Goal: Use online tool/utility: Utilize a website feature to perform a specific function

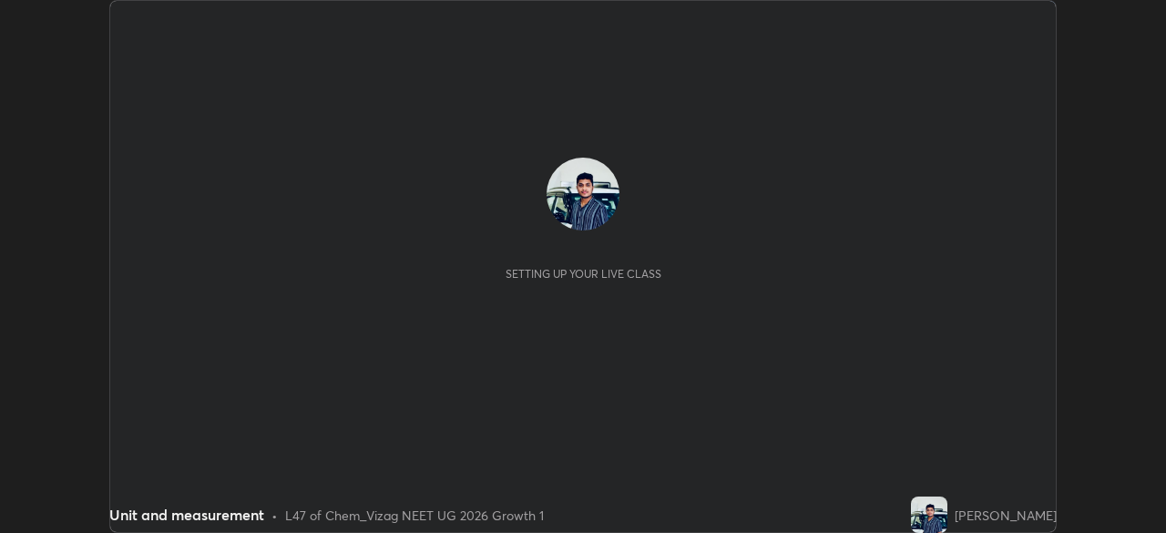
scroll to position [533, 1165]
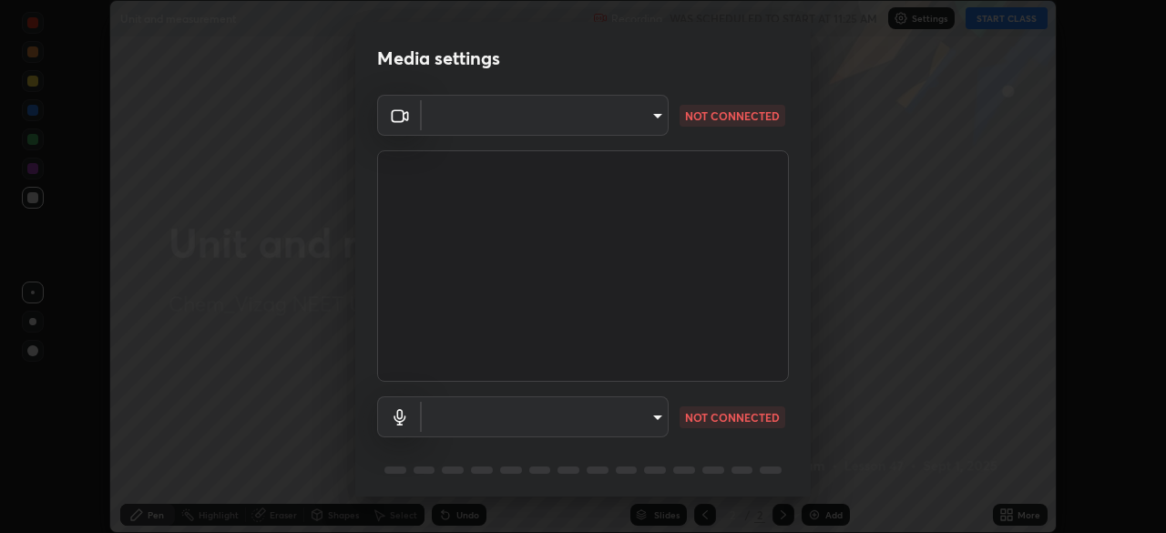
type input "d4617a7d2f559bd3252380f05f3b8909cd8fc89c71cae93ea608fdac764d706e"
type input "default"
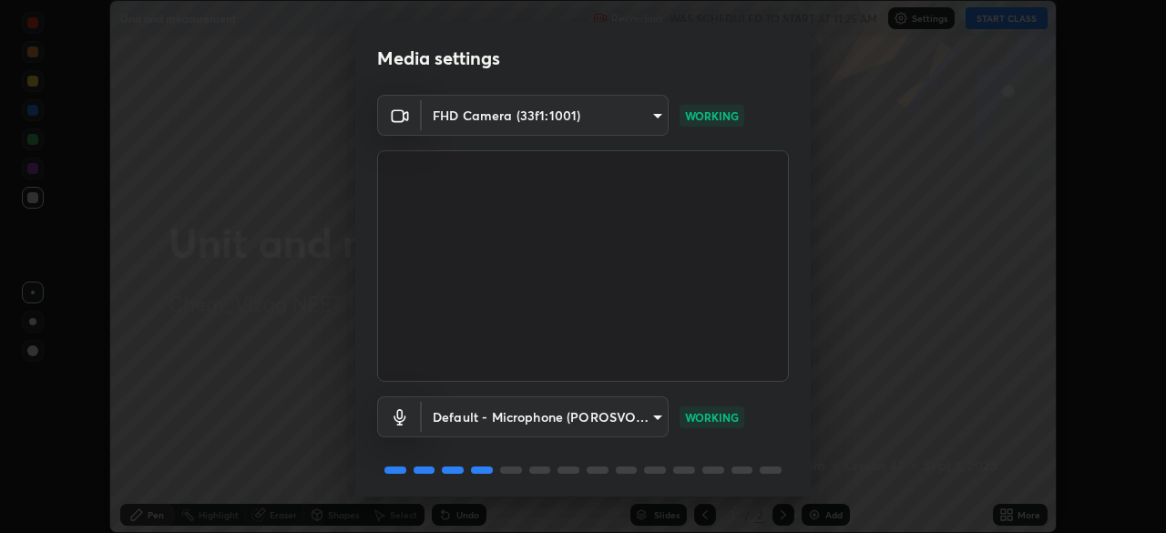
scroll to position [65, 0]
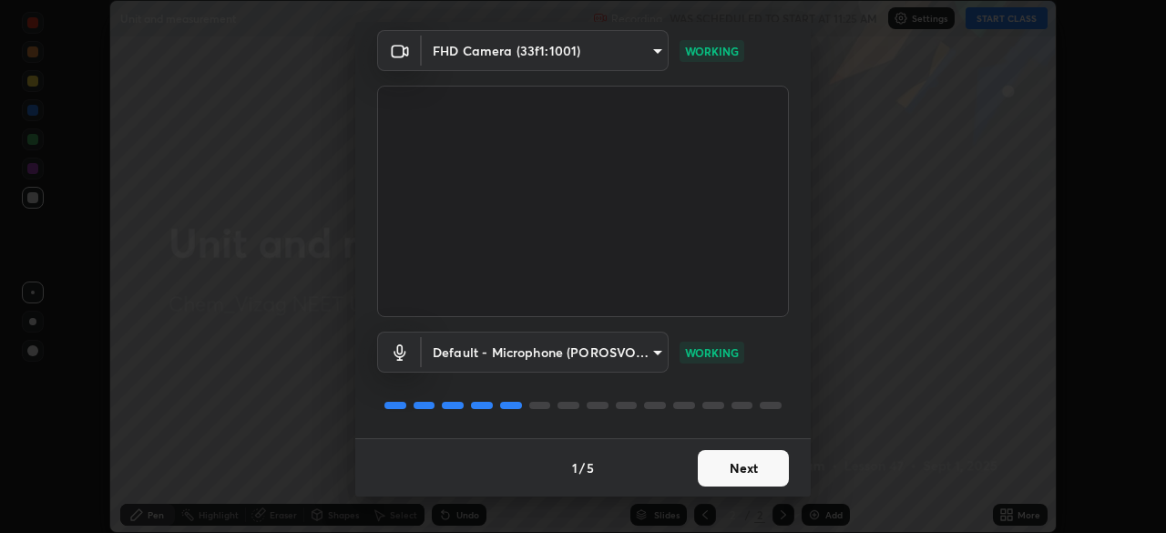
click at [776, 467] on button "Next" at bounding box center [743, 468] width 91 height 36
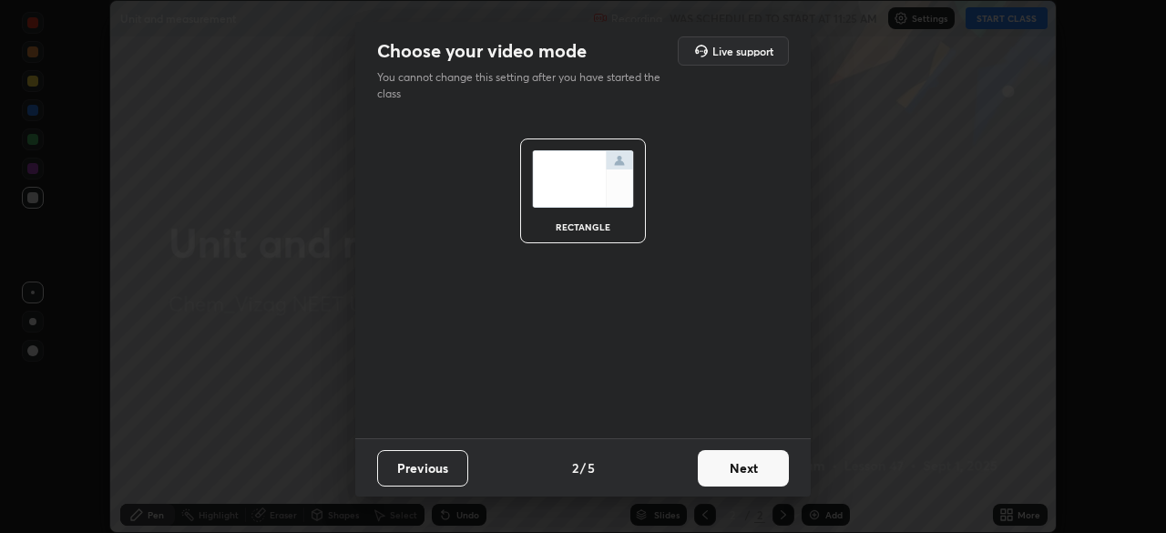
scroll to position [0, 0]
click at [766, 465] on button "Next" at bounding box center [743, 468] width 91 height 36
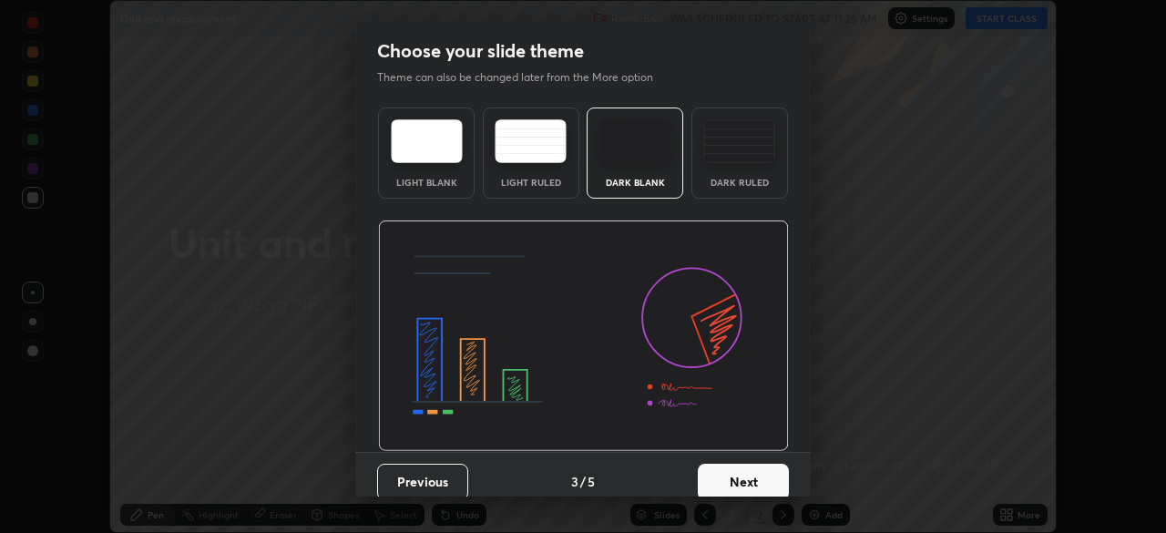
click at [762, 478] on button "Next" at bounding box center [743, 482] width 91 height 36
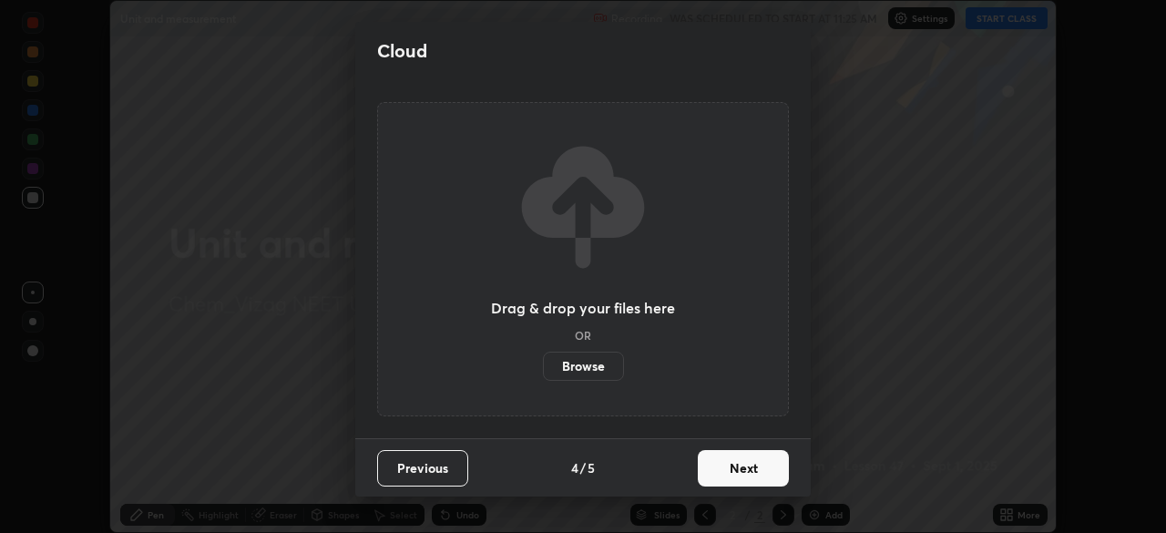
click at [758, 472] on button "Next" at bounding box center [743, 468] width 91 height 36
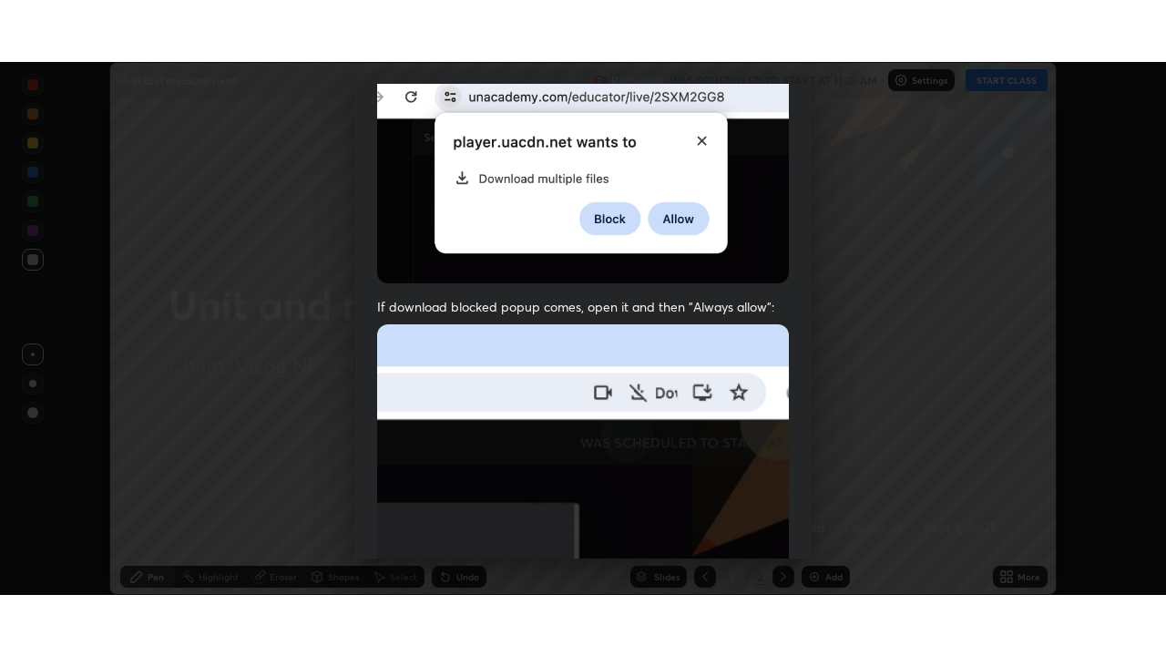
scroll to position [436, 0]
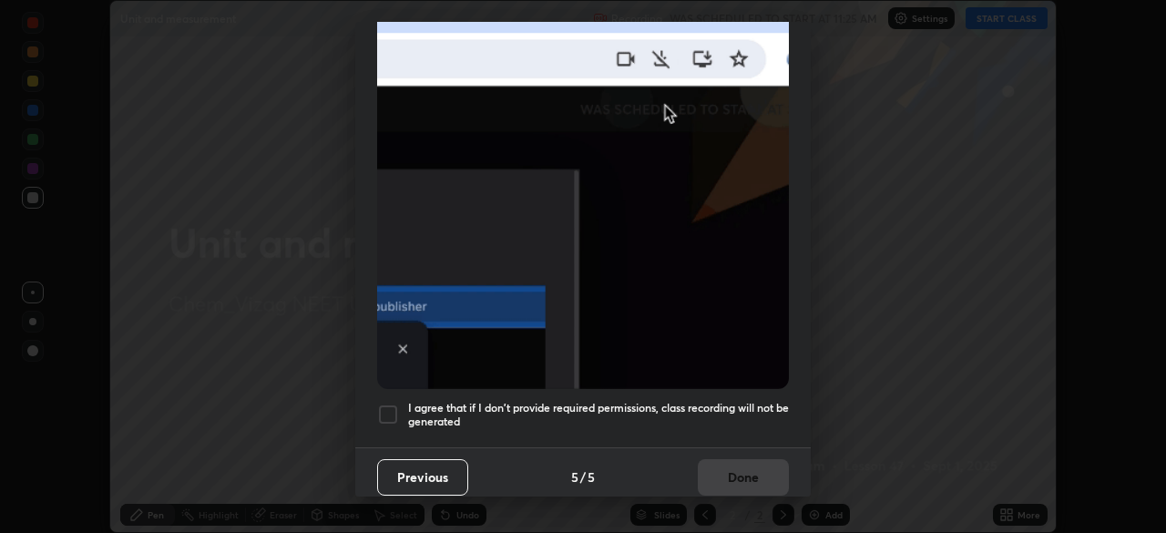
click at [402, 404] on div "I agree that if I don't provide required permissions, class recording will not …" at bounding box center [583, 415] width 412 height 22
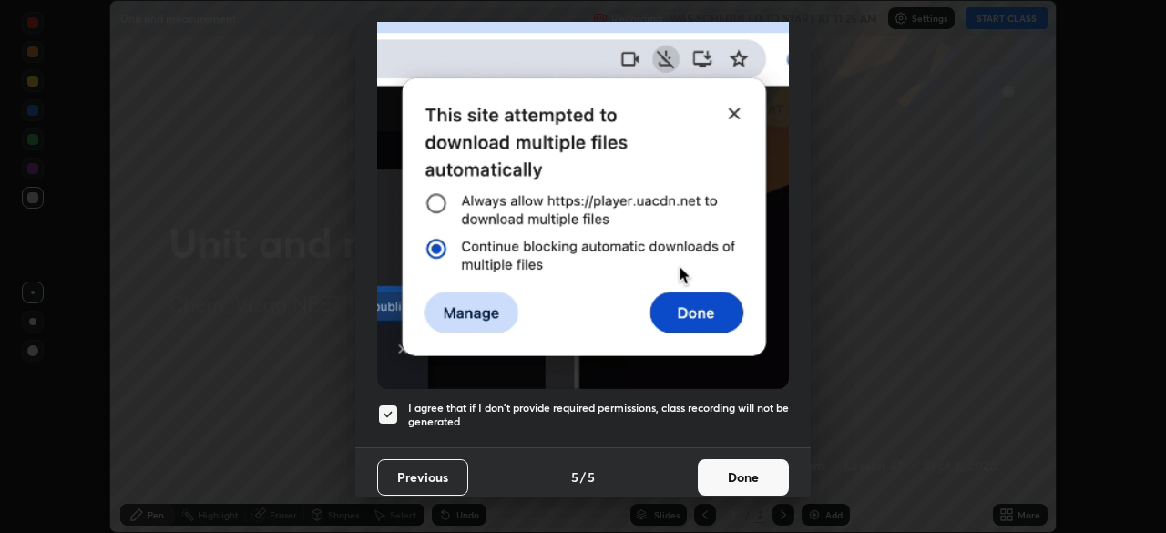
click at [726, 473] on button "Done" at bounding box center [743, 477] width 91 height 36
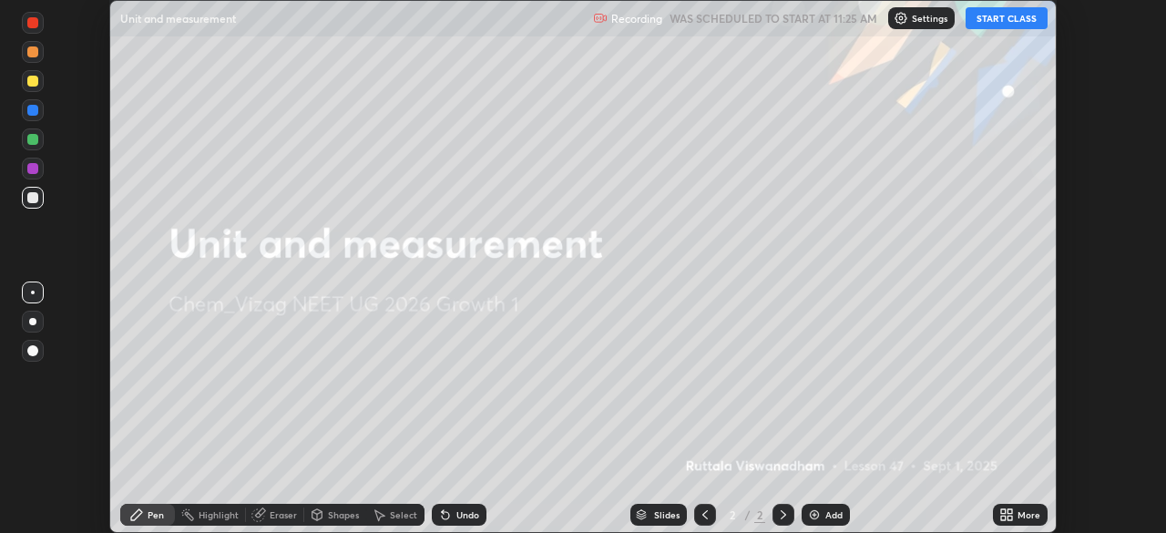
click at [1014, 513] on div "More" at bounding box center [1020, 515] width 55 height 22
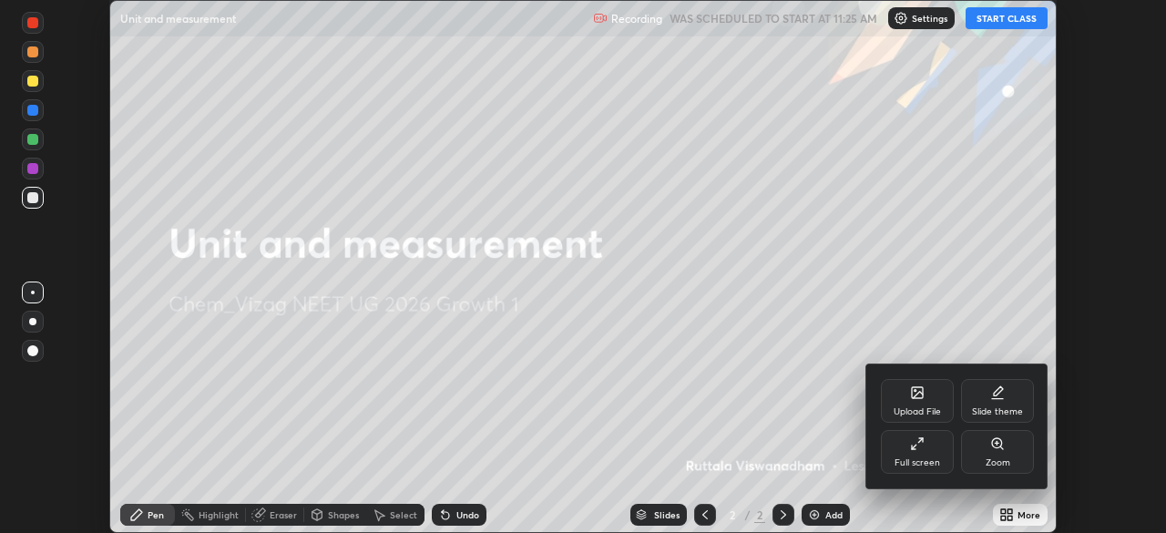
click at [940, 454] on div "Full screen" at bounding box center [917, 452] width 73 height 44
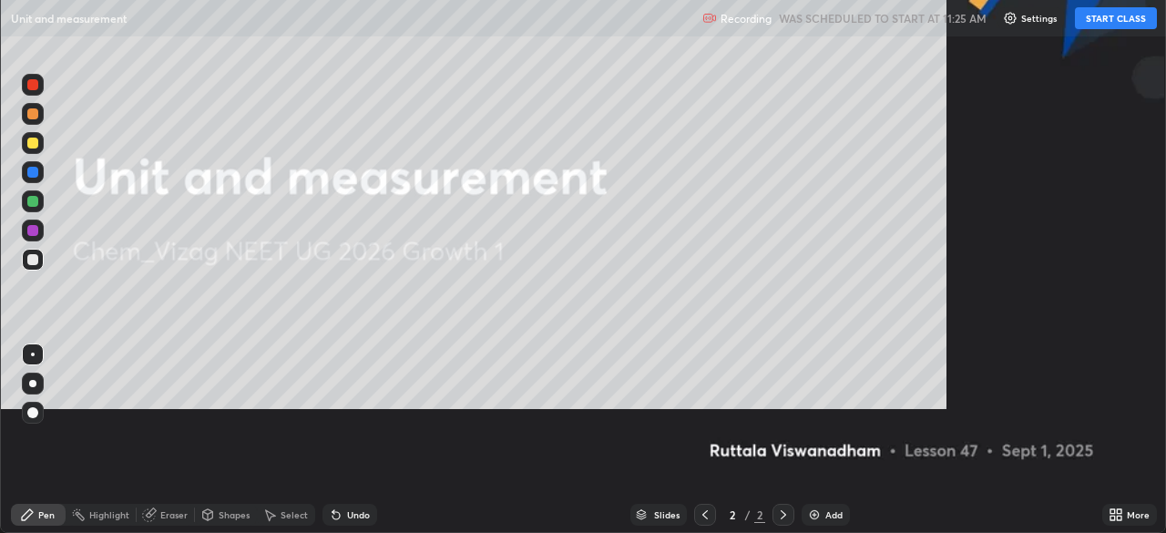
scroll to position [656, 1166]
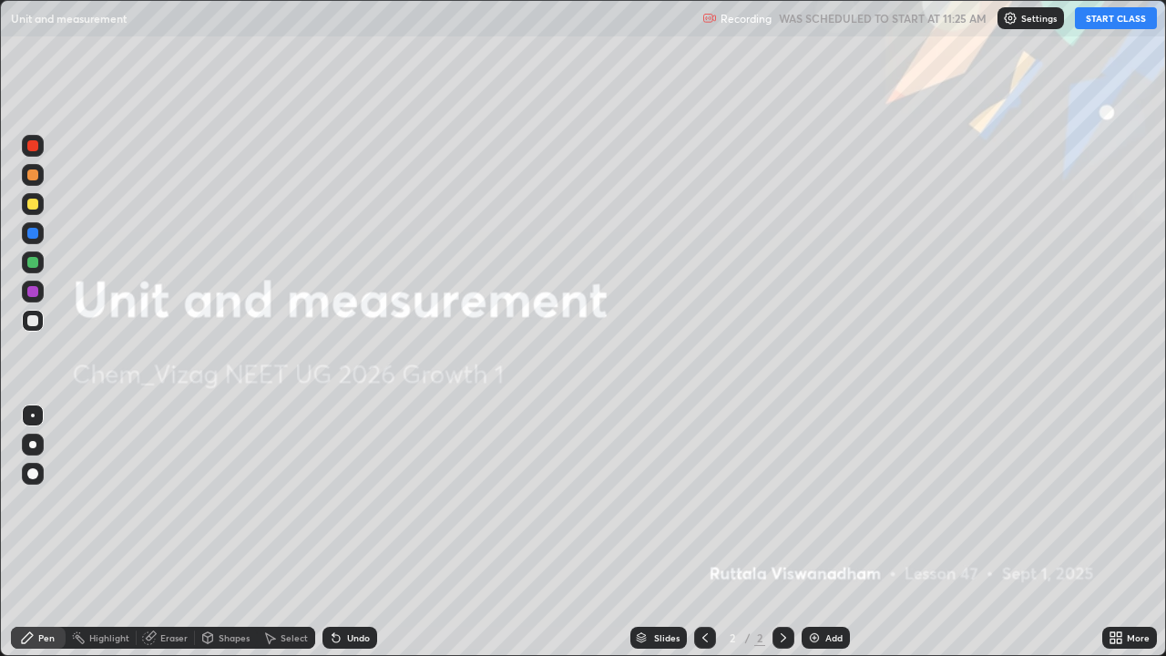
click at [1113, 24] on button "START CLASS" at bounding box center [1116, 18] width 82 height 22
click at [1111, 20] on button "End Class" at bounding box center [1120, 18] width 74 height 22
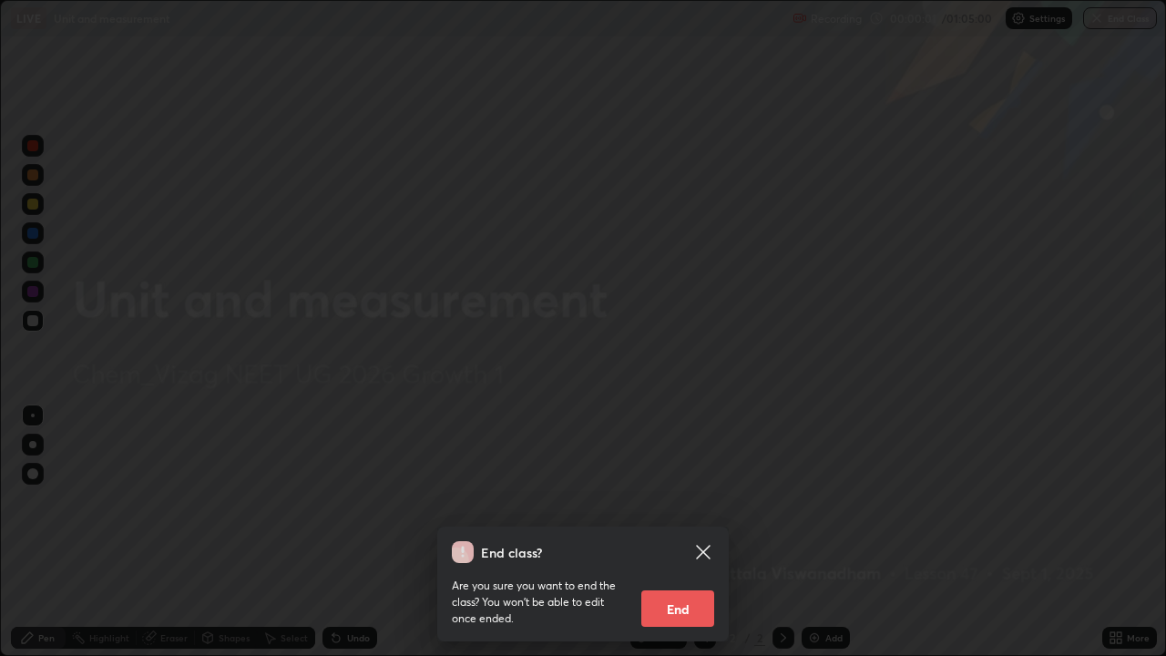
click at [711, 532] on icon at bounding box center [703, 552] width 22 height 22
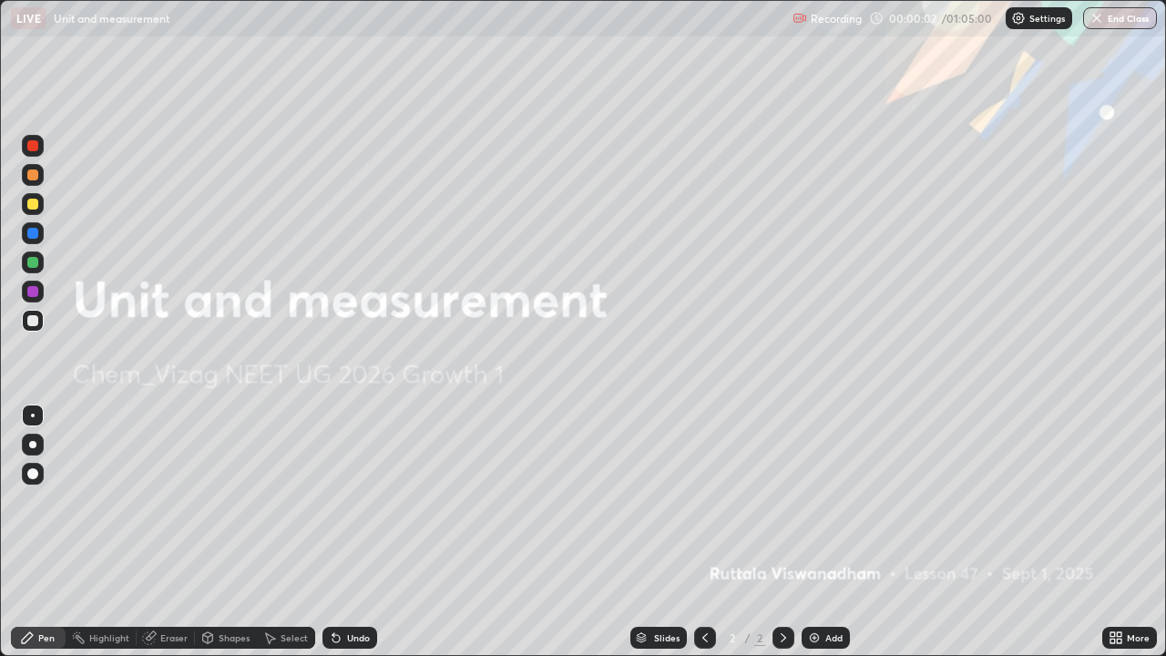
click at [823, 532] on div "Add" at bounding box center [826, 638] width 48 height 22
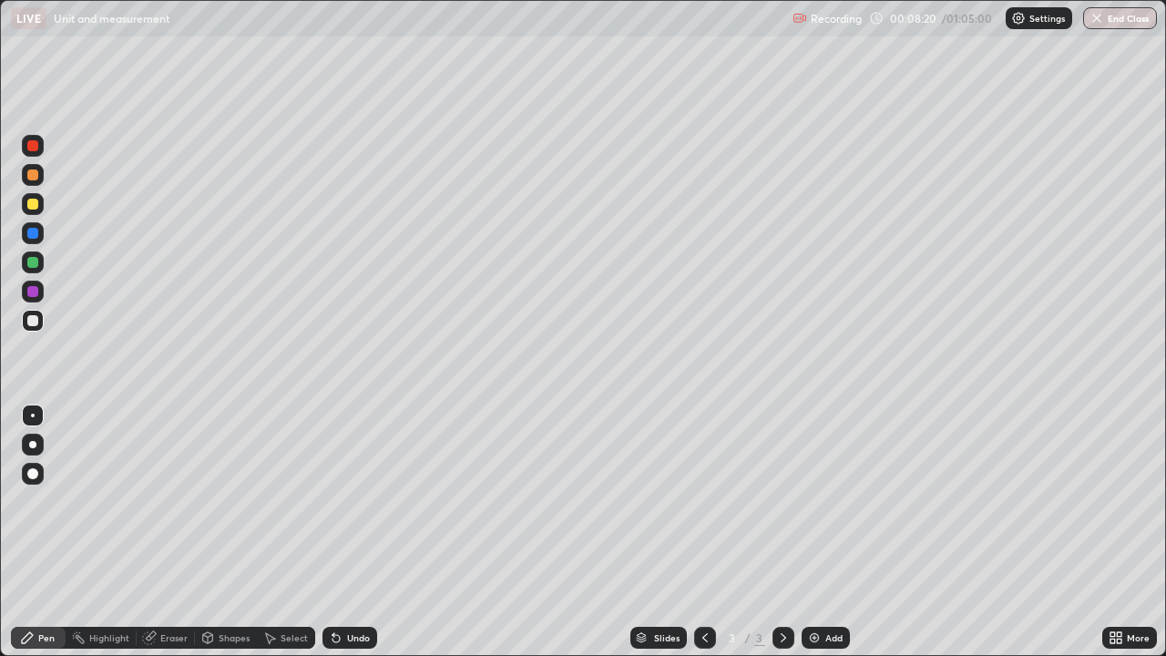
click at [834, 532] on div "Add" at bounding box center [833, 637] width 17 height 9
click at [820, 532] on div "Add" at bounding box center [826, 638] width 48 height 22
click at [359, 532] on div "Undo" at bounding box center [358, 637] width 23 height 9
click at [355, 532] on div "Undo" at bounding box center [358, 637] width 23 height 9
click at [354, 532] on div "Undo" at bounding box center [349, 638] width 55 height 22
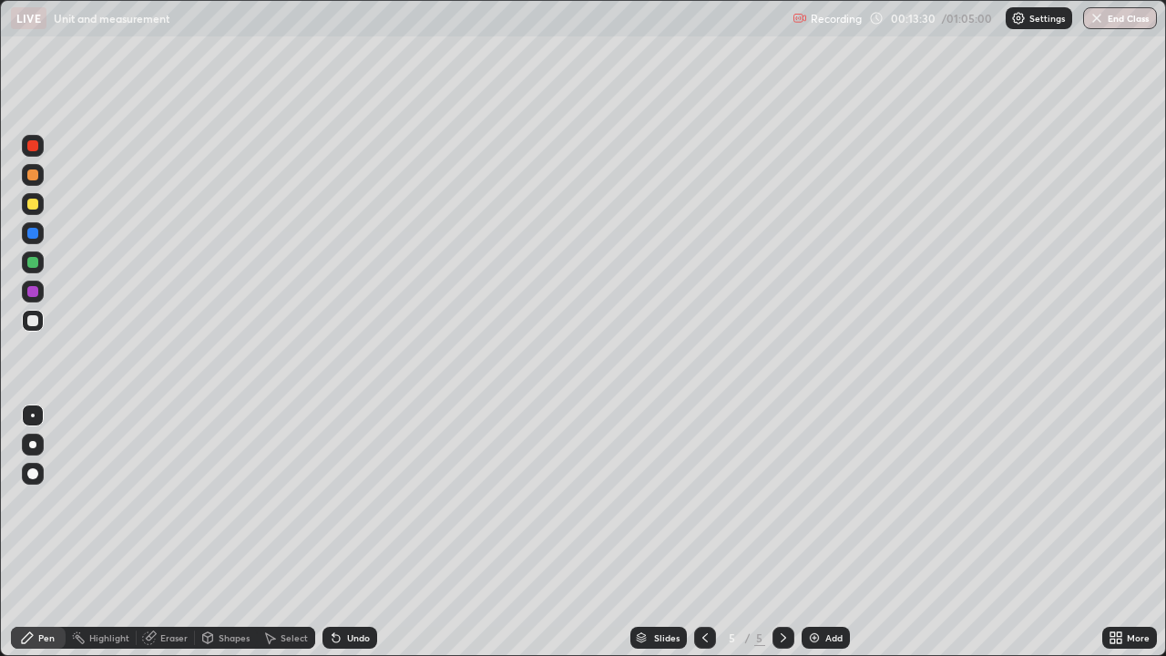
click at [352, 532] on div "Undo" at bounding box center [358, 637] width 23 height 9
click at [356, 532] on div "Undo" at bounding box center [349, 638] width 55 height 22
click at [294, 532] on div "Select" at bounding box center [294, 637] width 27 height 9
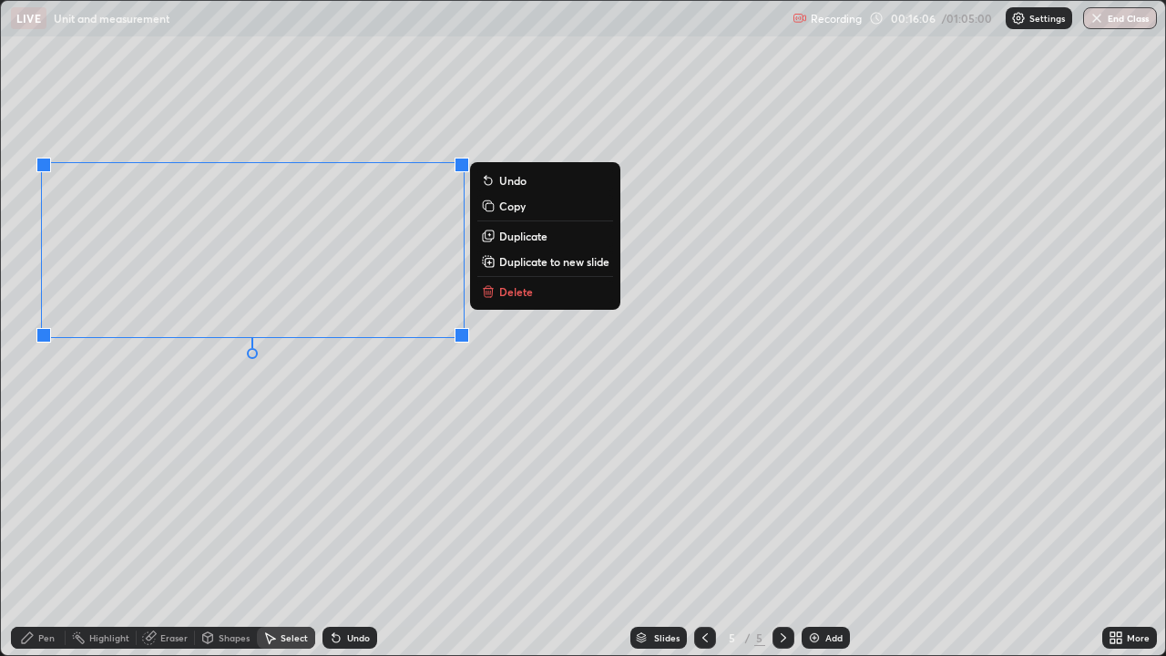
click at [346, 437] on div "0 ° Undo Copy Duplicate Duplicate to new slide Delete" at bounding box center [583, 328] width 1164 height 654
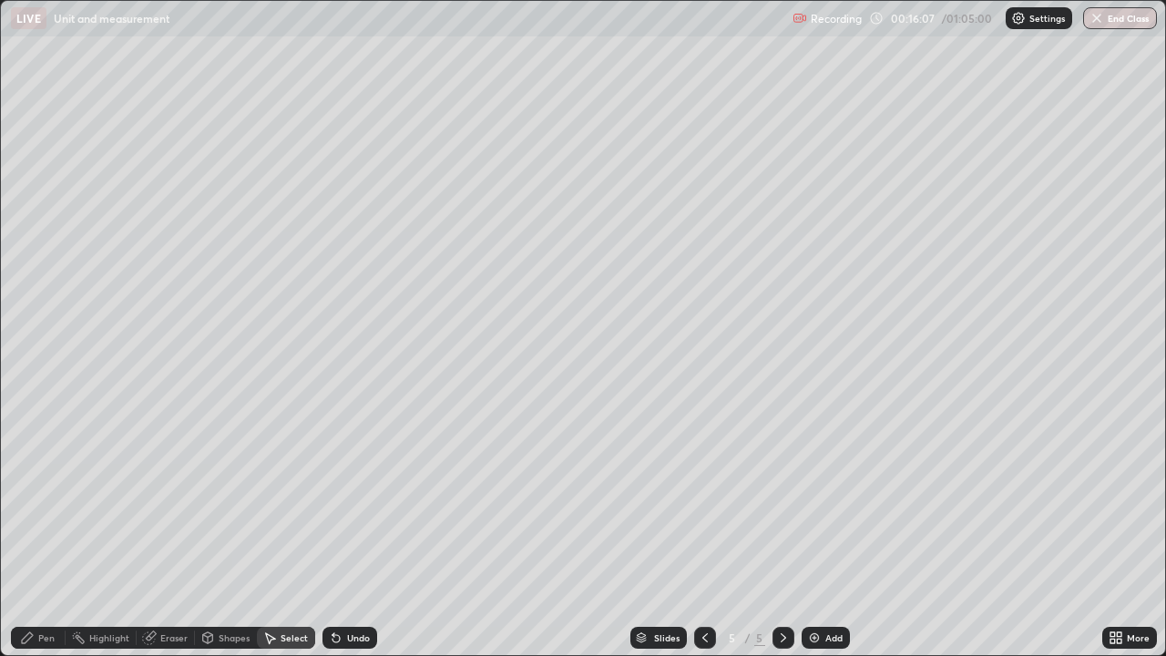
click at [52, 532] on div "Pen" at bounding box center [46, 637] width 16 height 9
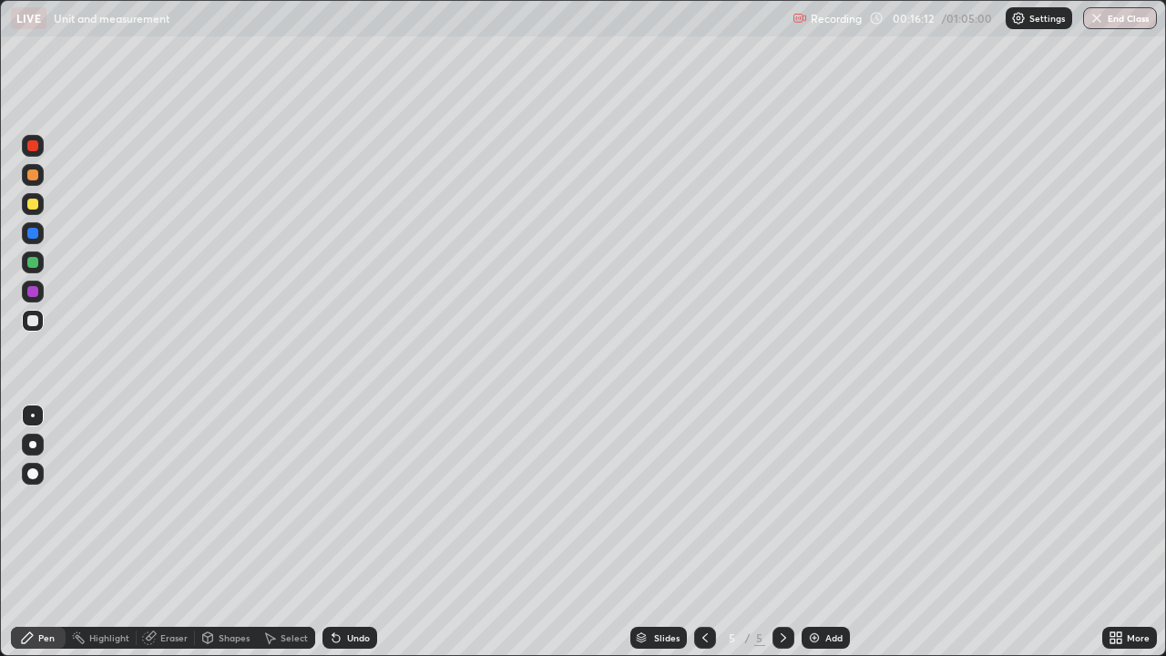
click at [344, 532] on div "Undo" at bounding box center [349, 638] width 55 height 22
click at [348, 532] on div "Undo" at bounding box center [349, 638] width 55 height 22
click at [347, 532] on div "Undo" at bounding box center [349, 638] width 55 height 22
click at [348, 532] on div "Undo" at bounding box center [349, 638] width 55 height 22
click at [830, 532] on div "Add" at bounding box center [833, 637] width 17 height 9
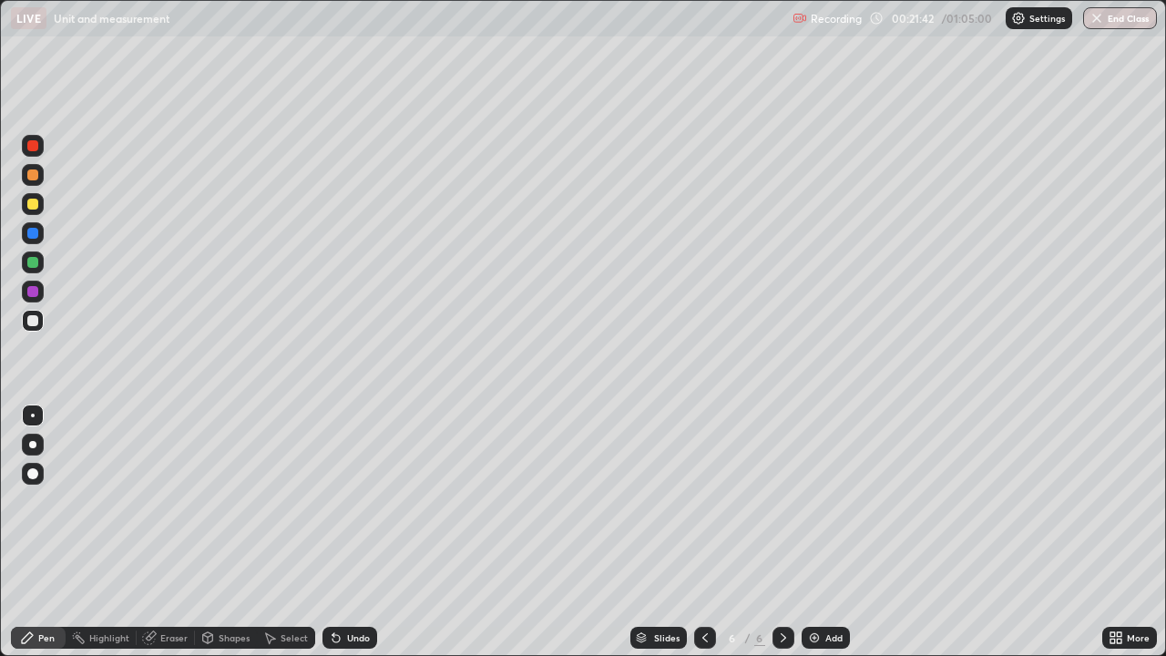
click at [281, 532] on div "Select" at bounding box center [294, 637] width 27 height 9
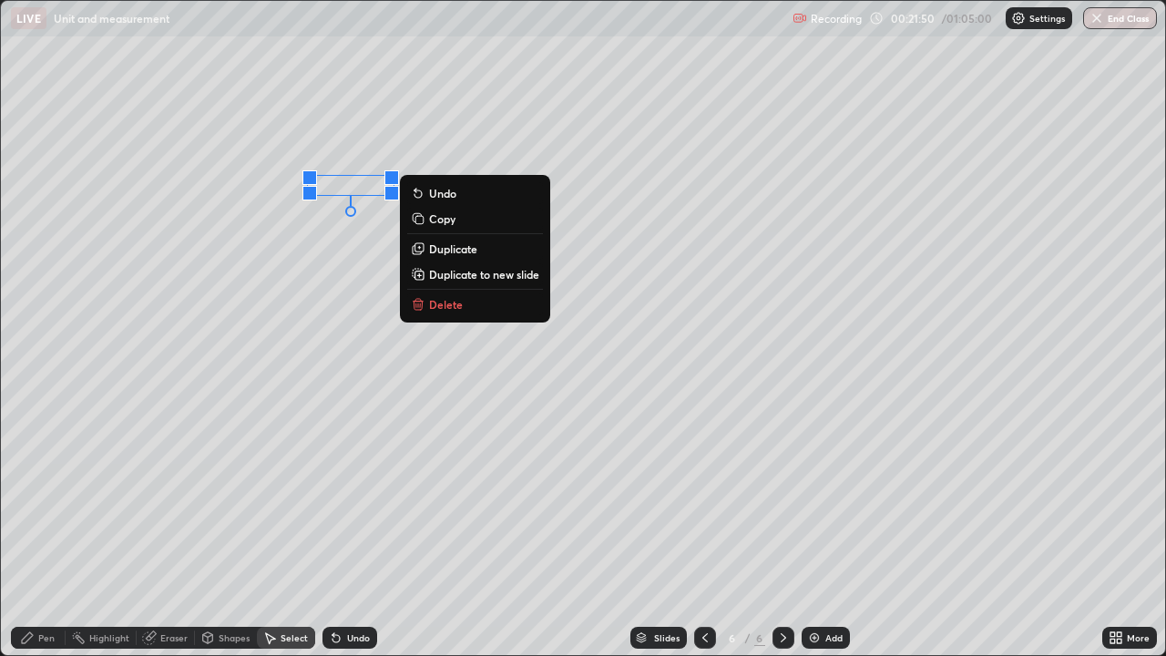
click at [516, 149] on div "0 ° Undo Copy Duplicate Duplicate to new slide Delete" at bounding box center [583, 328] width 1164 height 654
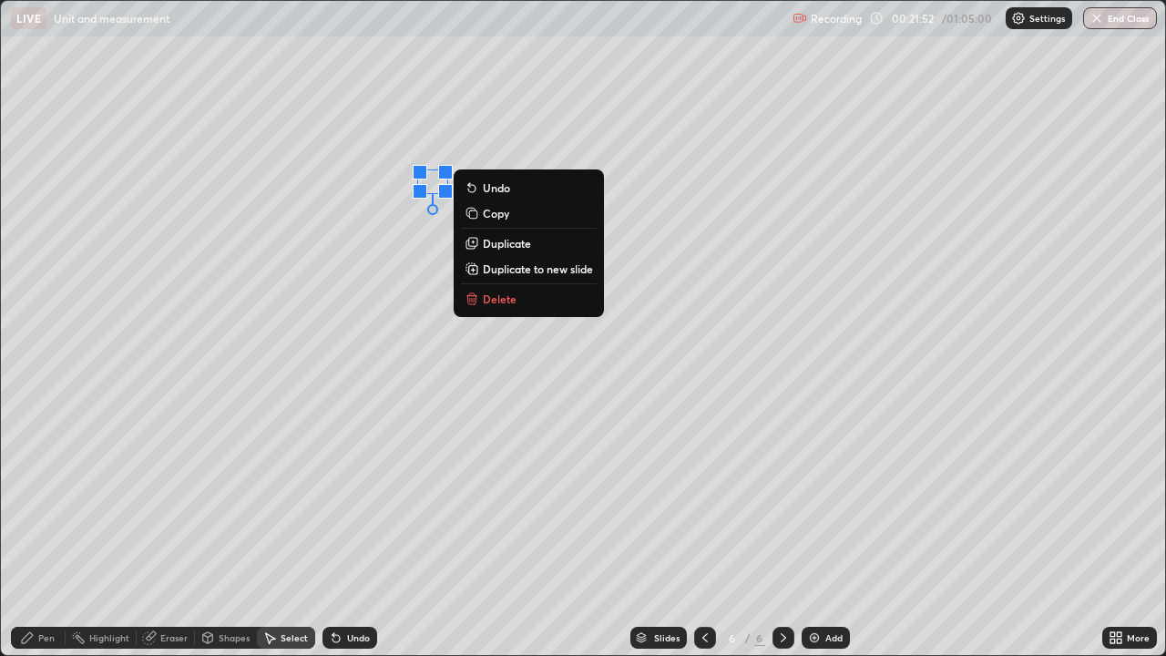
click at [395, 342] on div "0 ° Undo Copy Duplicate Duplicate to new slide Delete" at bounding box center [583, 328] width 1164 height 654
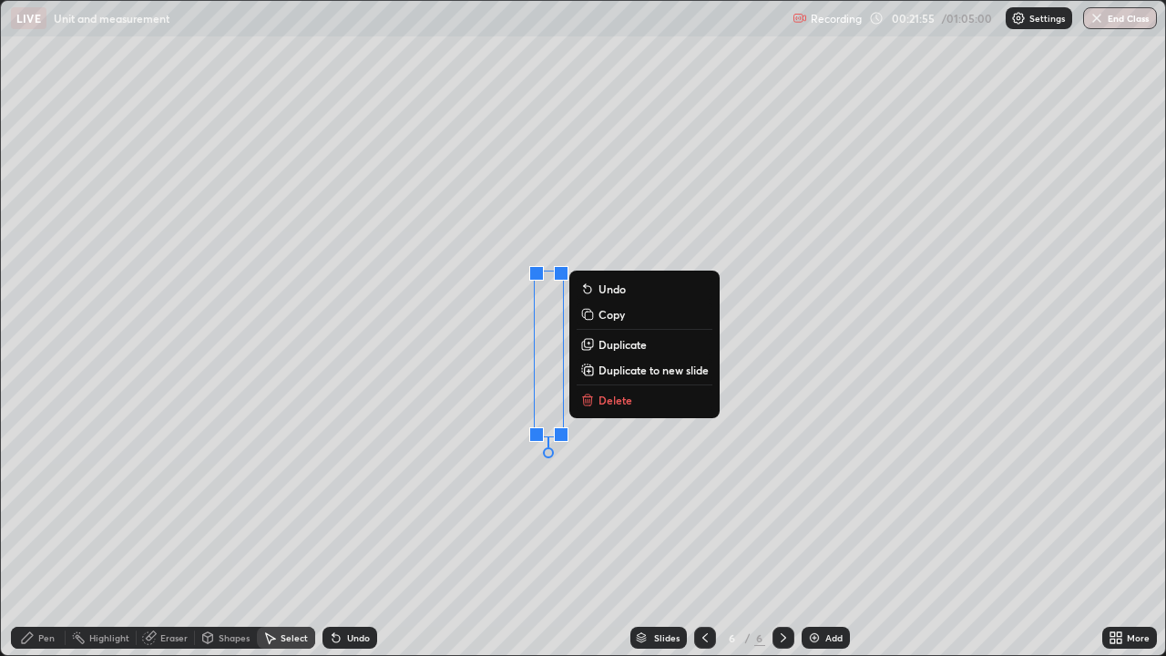
click at [451, 455] on div "0 ° Undo Copy Duplicate Duplicate to new slide Delete" at bounding box center [583, 328] width 1164 height 654
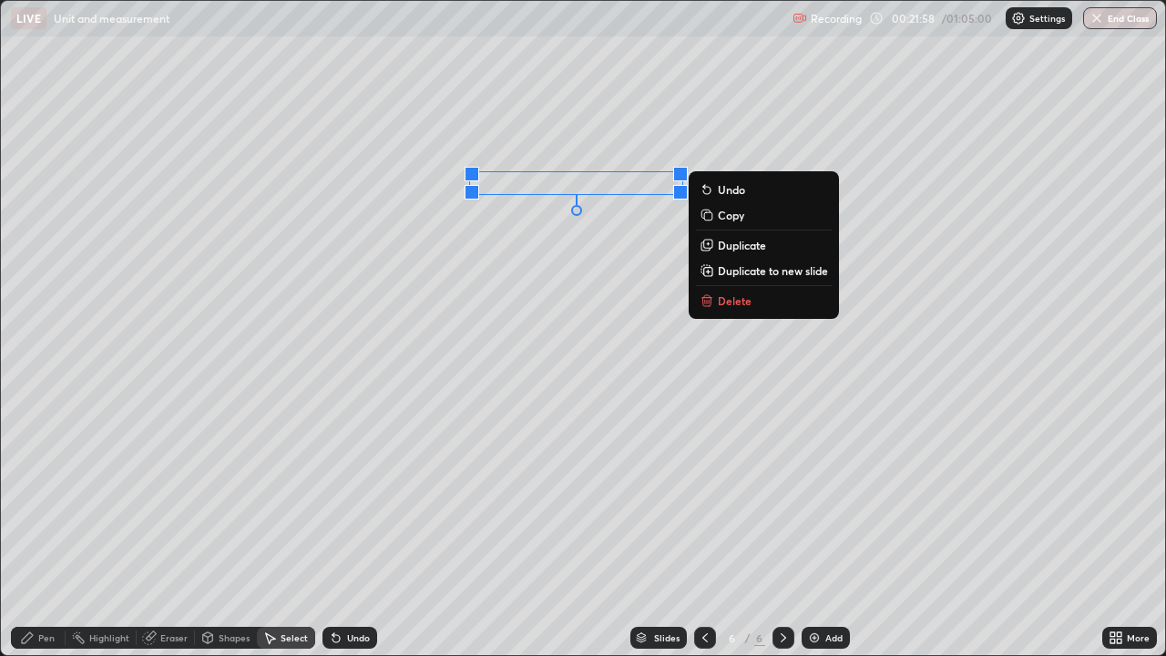
click at [421, 405] on div "0 ° Undo Copy Duplicate Duplicate to new slide Delete" at bounding box center [583, 328] width 1164 height 654
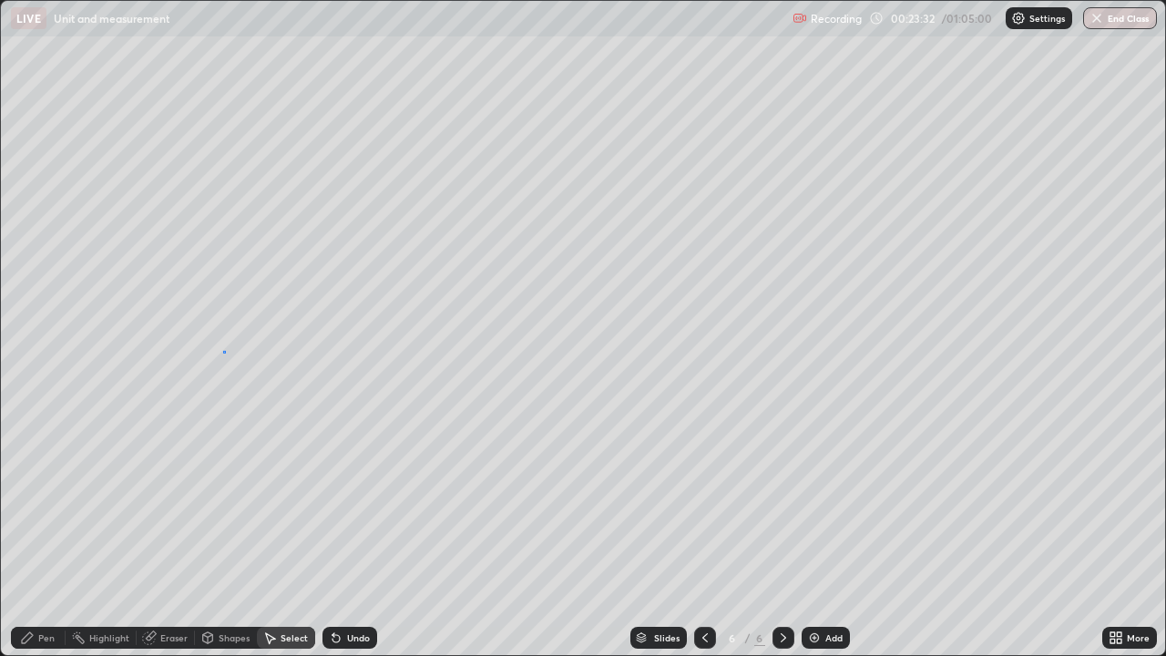
click at [222, 351] on div "0 ° Undo Copy Duplicate Duplicate to new slide Delete" at bounding box center [583, 328] width 1164 height 654
click at [38, 532] on div "Pen" at bounding box center [46, 637] width 16 height 9
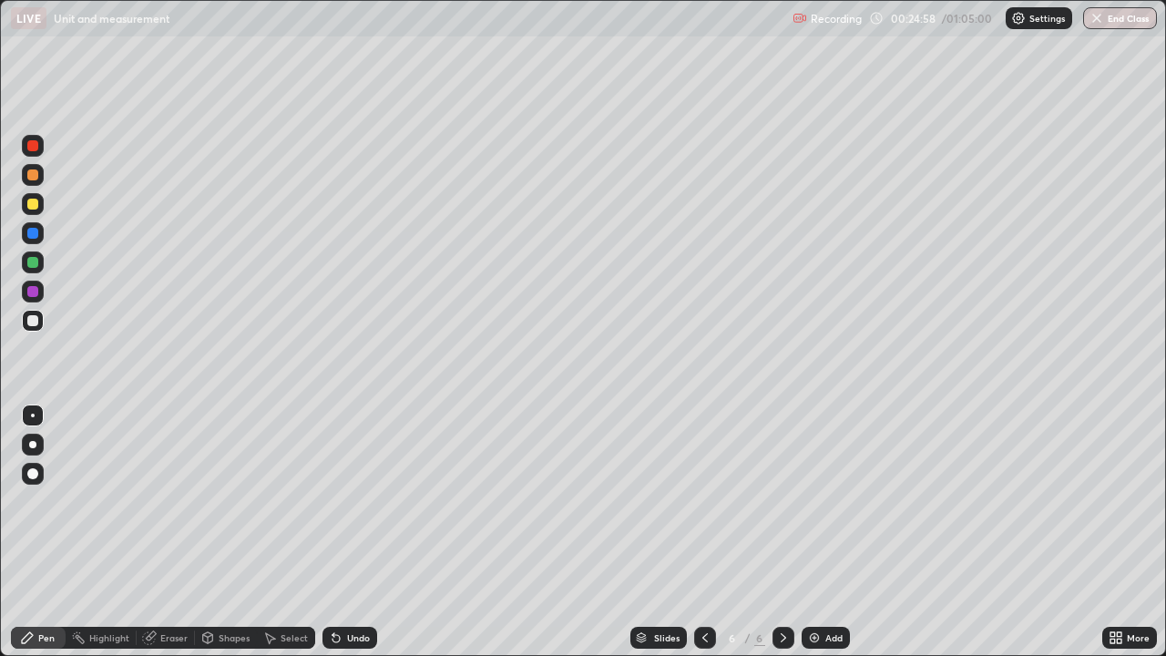
click at [294, 532] on div "Select" at bounding box center [294, 637] width 27 height 9
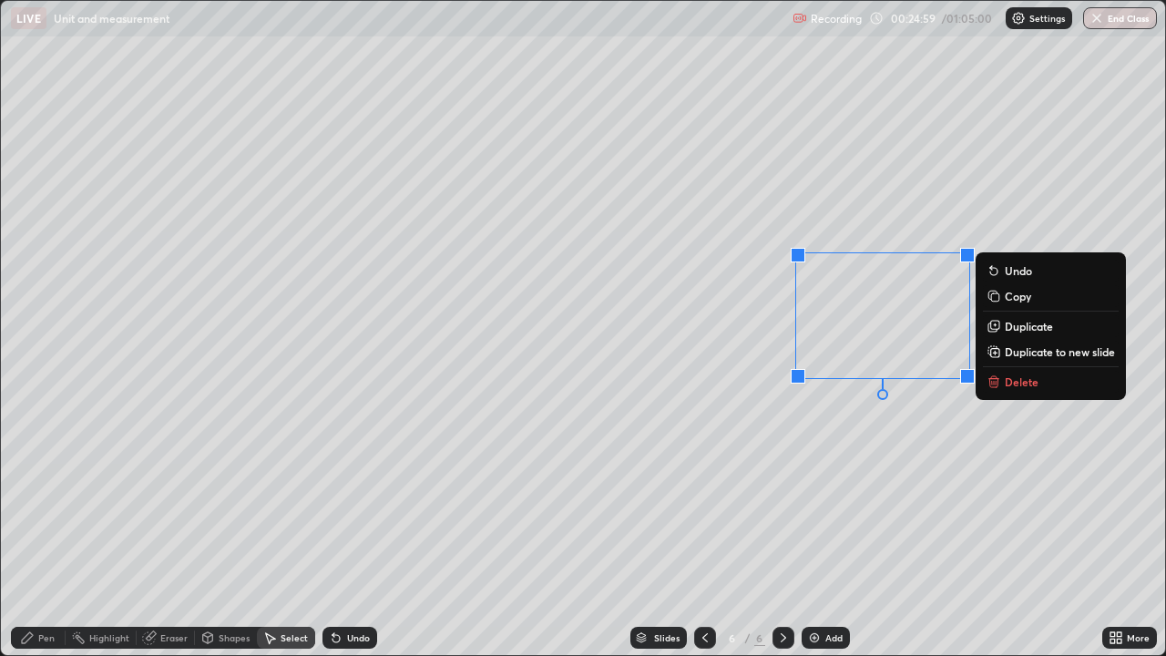
click at [1008, 383] on p "Delete" at bounding box center [1022, 381] width 34 height 15
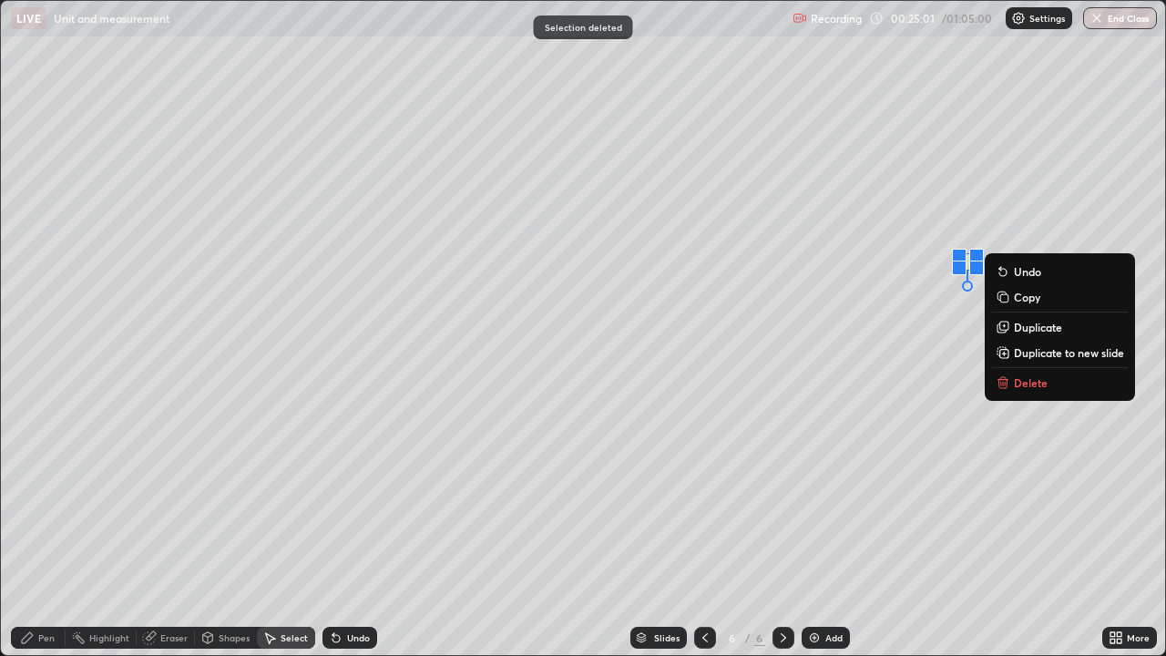
click at [1028, 384] on p "Delete" at bounding box center [1031, 382] width 34 height 15
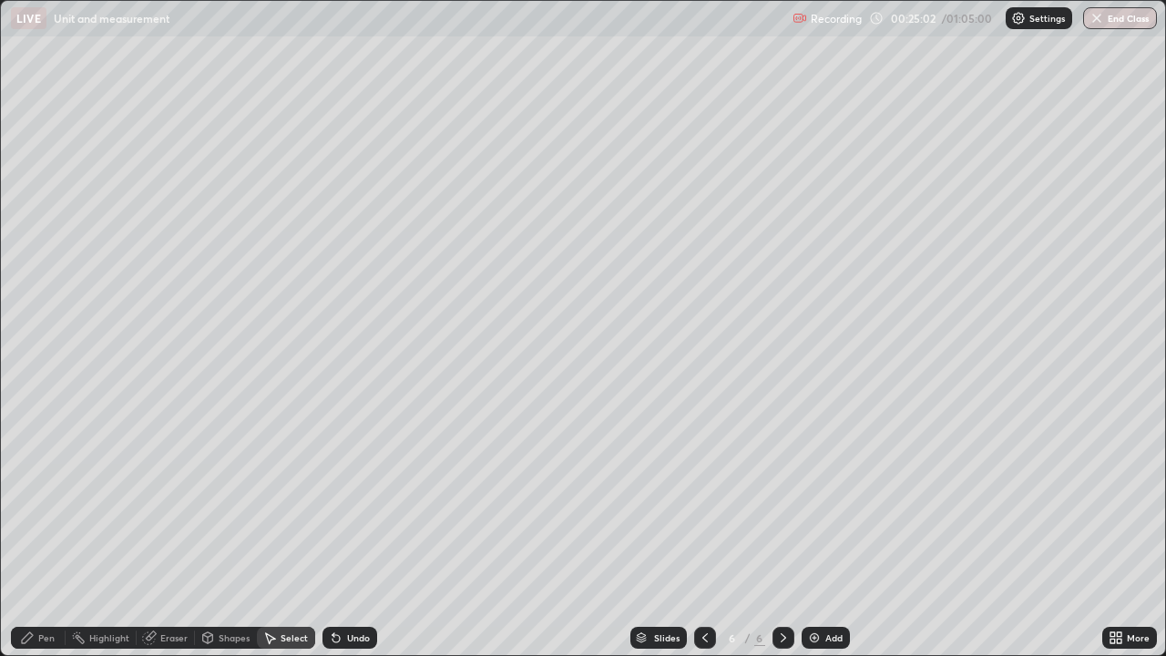
click at [42, 532] on div "Pen" at bounding box center [46, 637] width 16 height 9
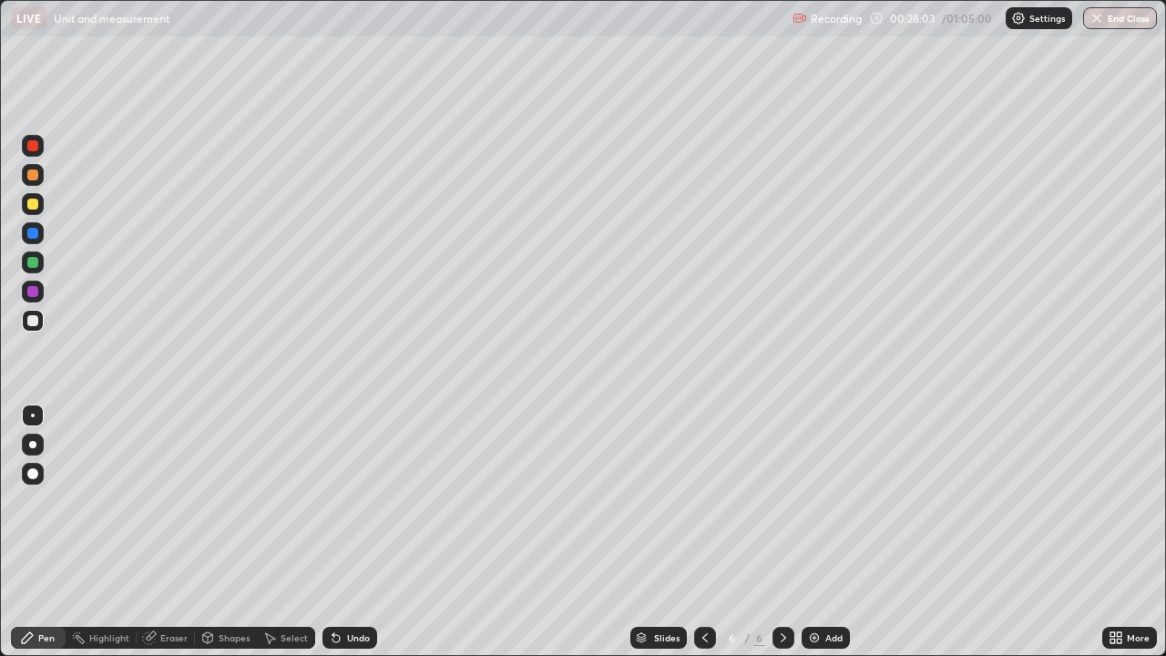
click at [833, 532] on div "Add" at bounding box center [833, 637] width 17 height 9
click at [41, 205] on div at bounding box center [33, 204] width 22 height 22
click at [1121, 532] on icon at bounding box center [1116, 637] width 15 height 15
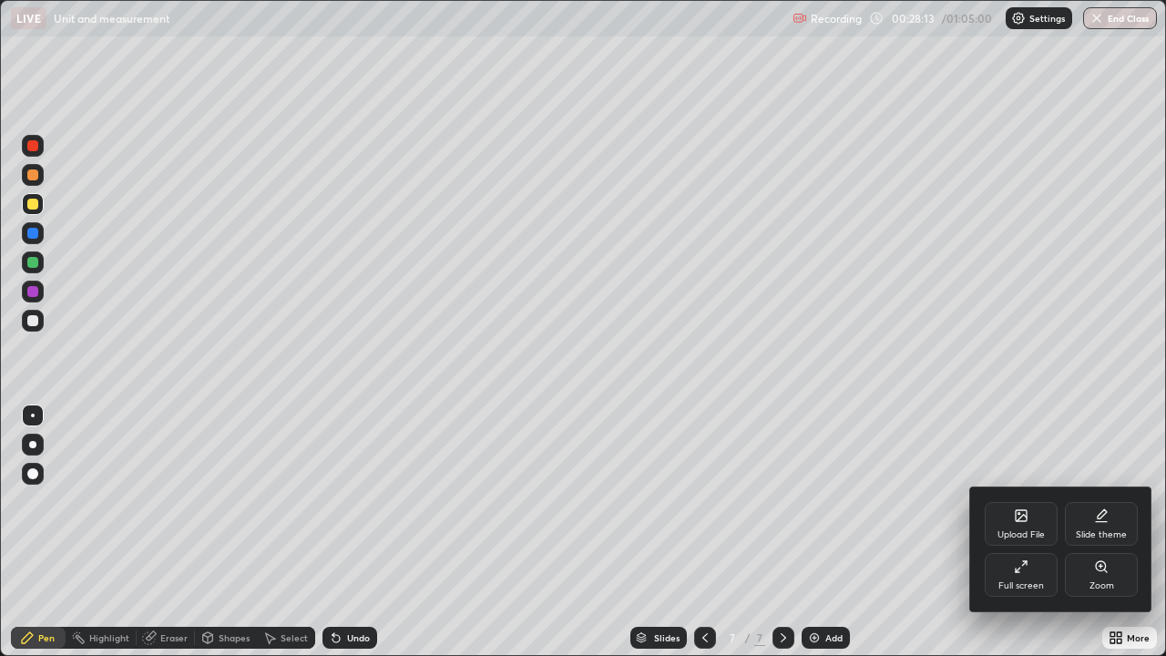
click at [1004, 532] on div "Full screen" at bounding box center [1021, 575] width 73 height 44
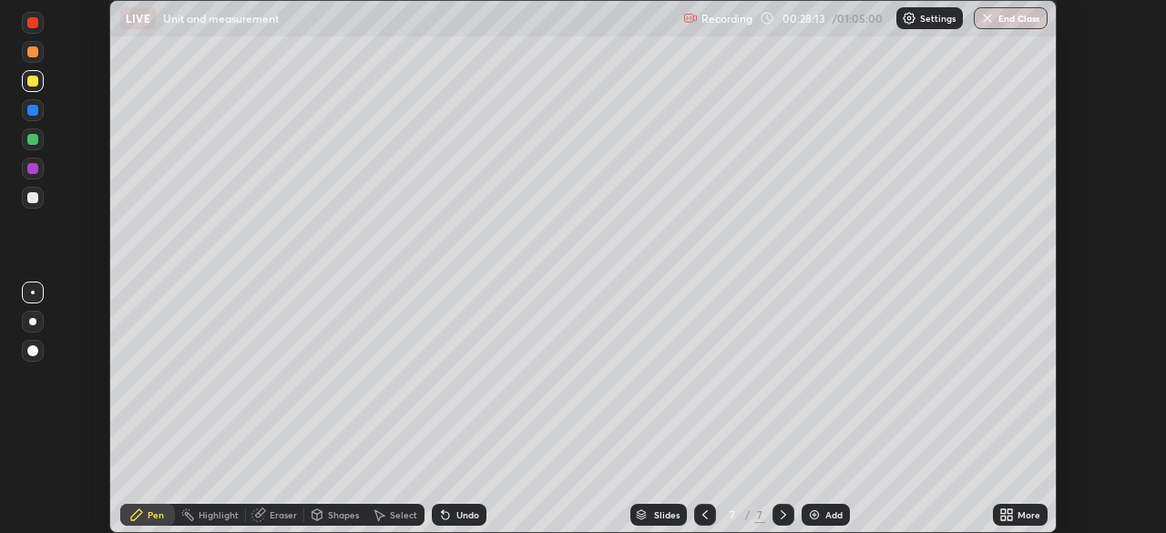
scroll to position [90563, 89929]
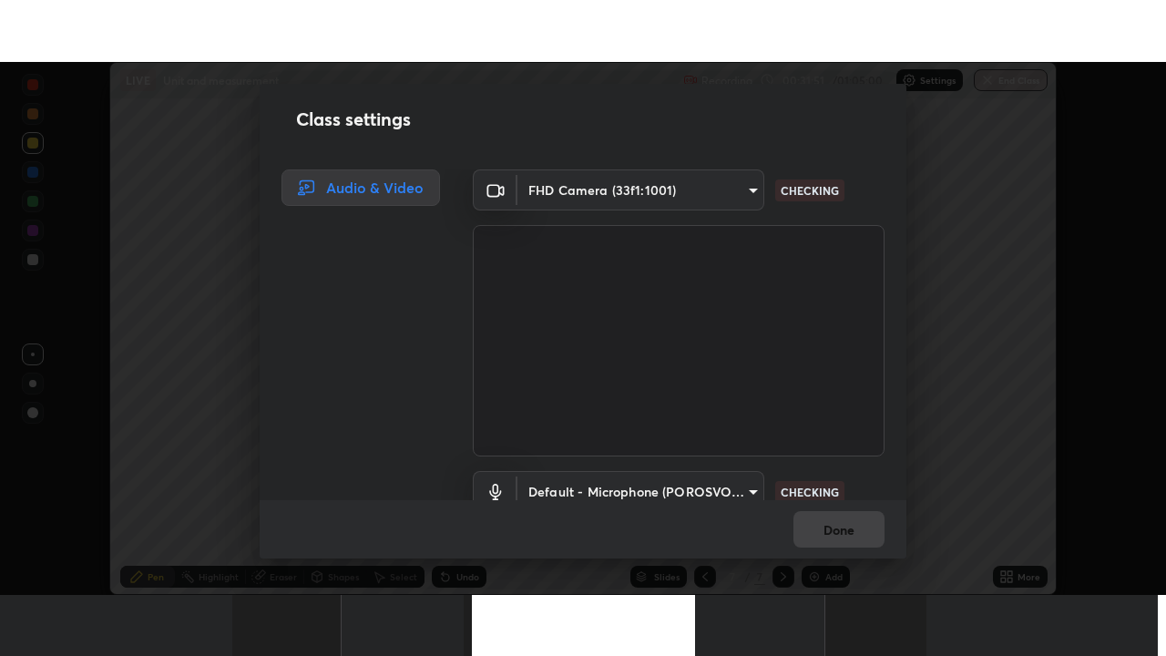
scroll to position [83, 0]
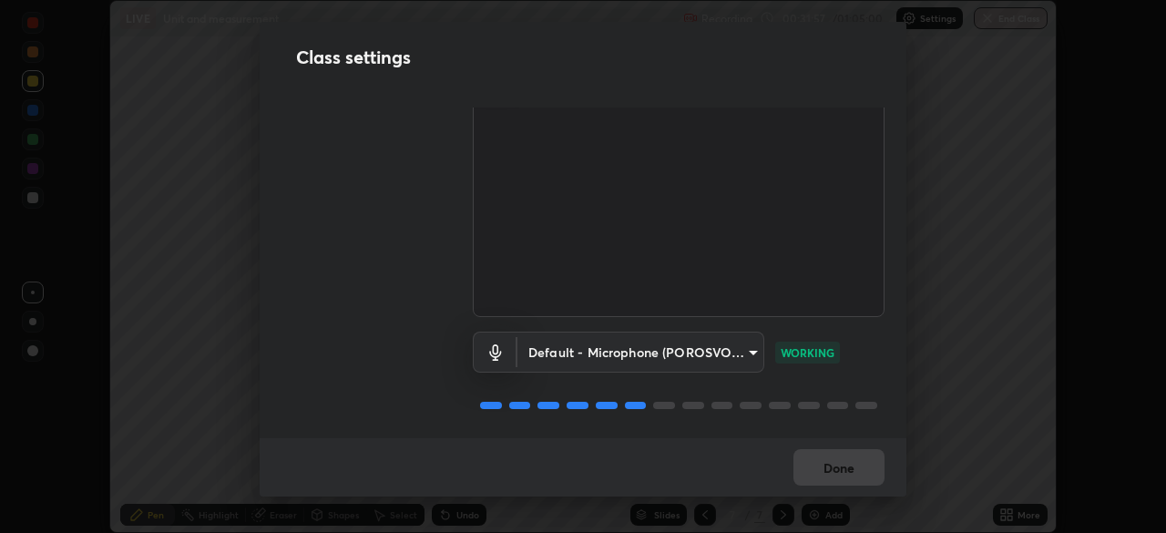
click at [841, 471] on button "Done" at bounding box center [838, 467] width 91 height 36
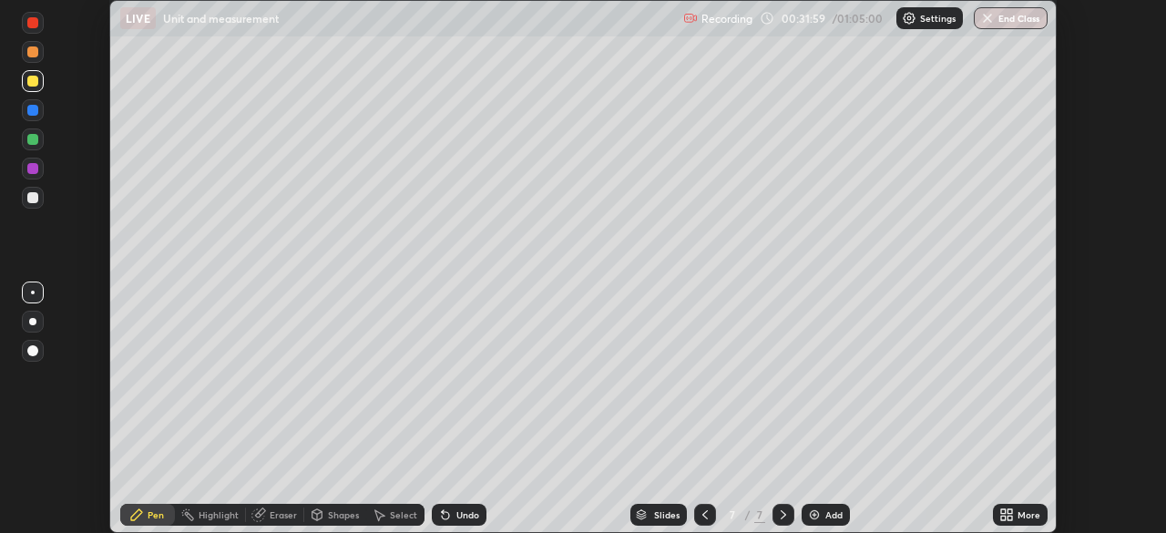
click at [1004, 513] on icon at bounding box center [1003, 511] width 5 height 5
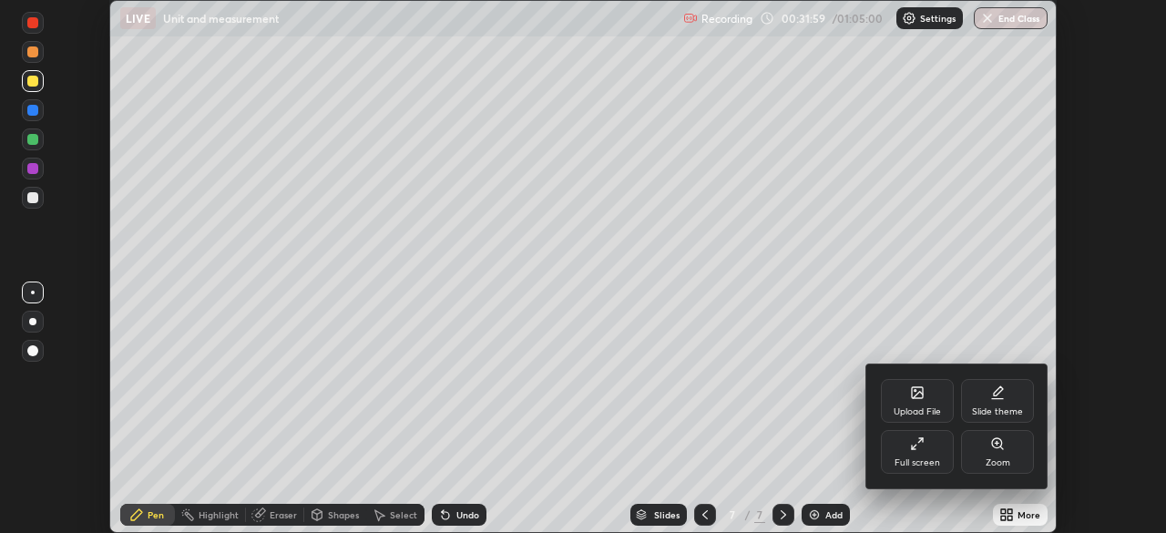
click at [916, 444] on icon at bounding box center [917, 443] width 15 height 15
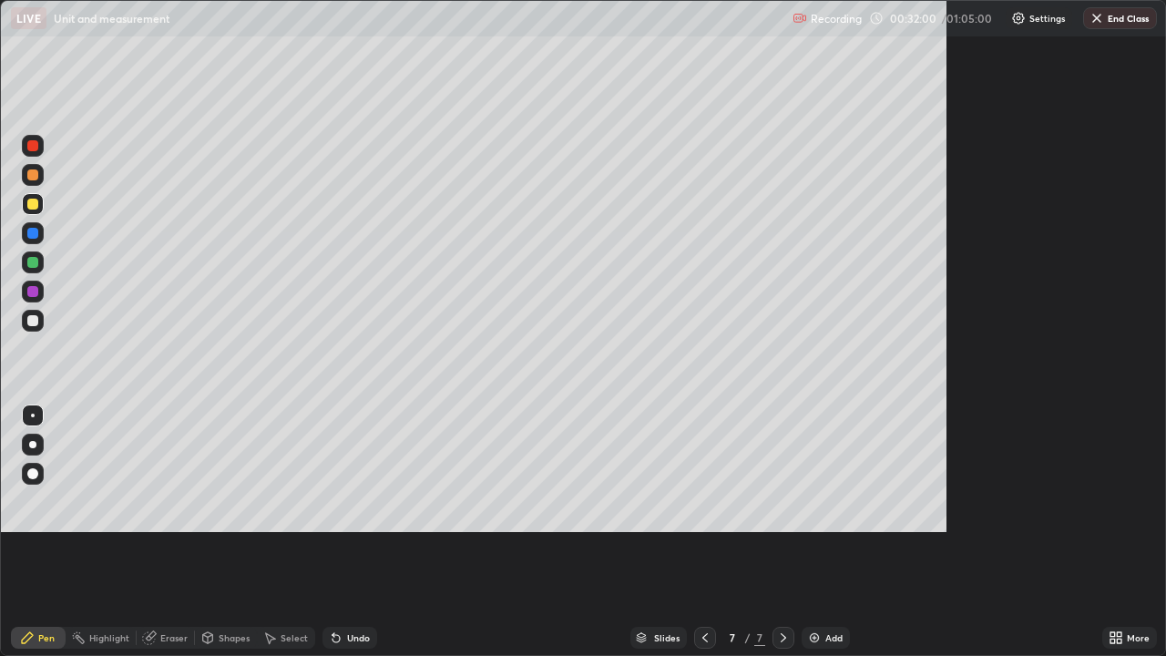
scroll to position [656, 1166]
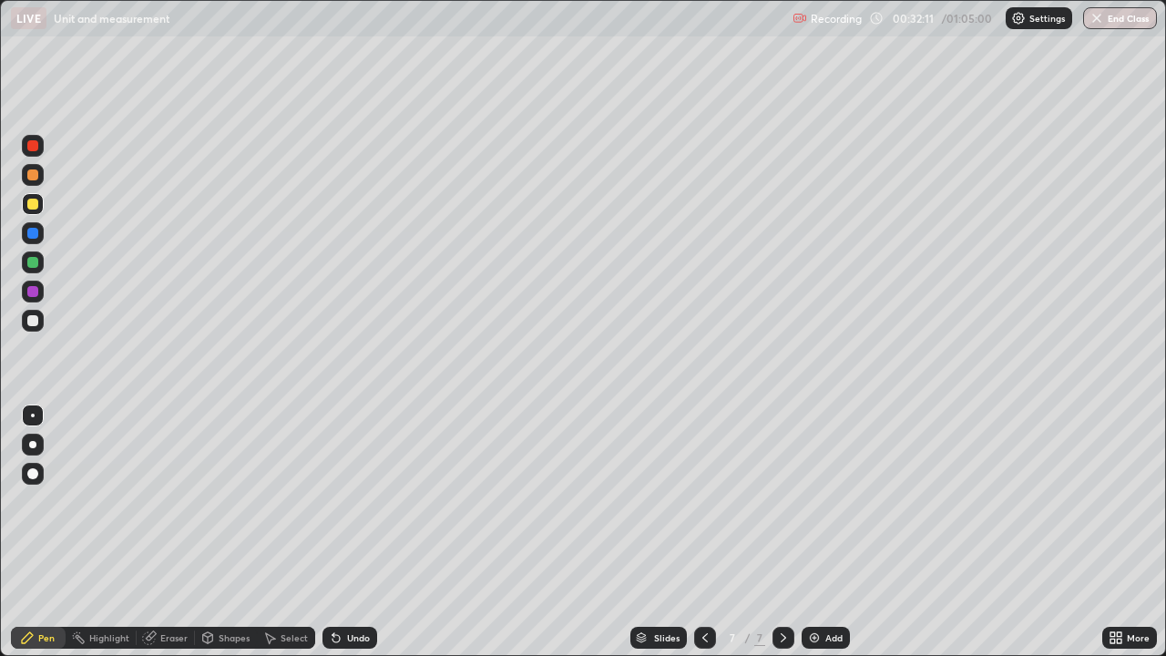
click at [355, 532] on div "Undo" at bounding box center [358, 637] width 23 height 9
click at [351, 532] on div "Undo" at bounding box center [358, 637] width 23 height 9
click at [349, 532] on div "Undo" at bounding box center [358, 637] width 23 height 9
click at [356, 532] on div "Undo" at bounding box center [358, 637] width 23 height 9
click at [356, 532] on div "Undo" at bounding box center [349, 638] width 55 height 22
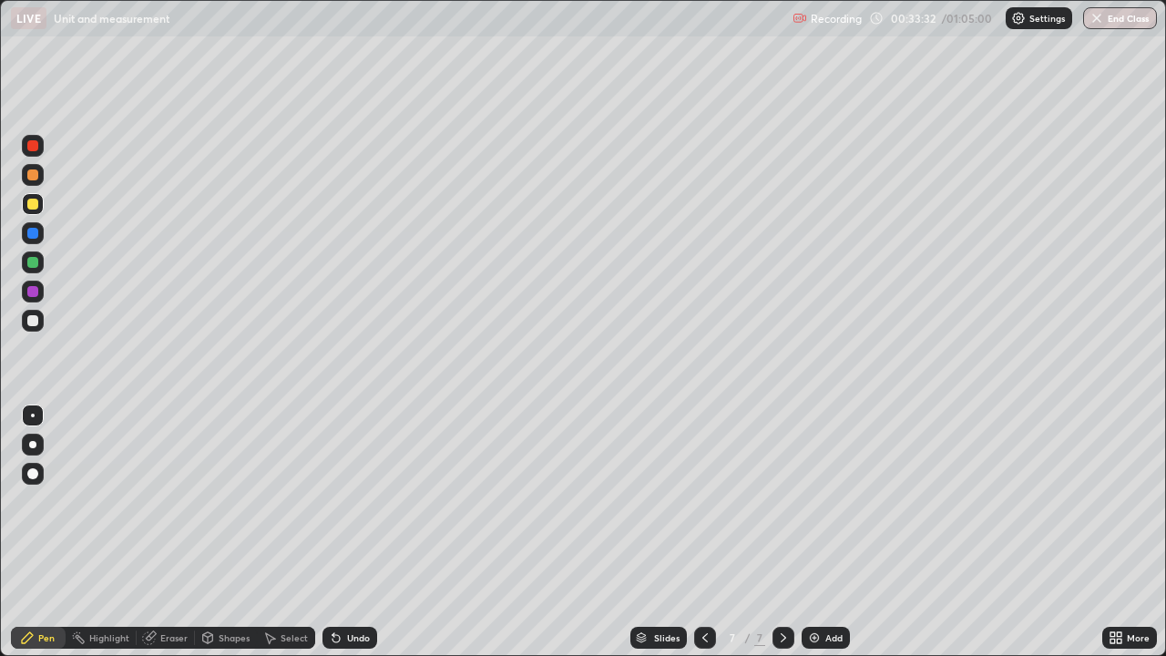
click at [356, 532] on div "Undo" at bounding box center [349, 638] width 55 height 22
click at [358, 532] on div "Undo" at bounding box center [358, 637] width 23 height 9
click at [356, 532] on div "Undo" at bounding box center [358, 637] width 23 height 9
click at [358, 532] on div "Undo" at bounding box center [358, 637] width 23 height 9
click at [828, 532] on div "Add" at bounding box center [826, 638] width 48 height 22
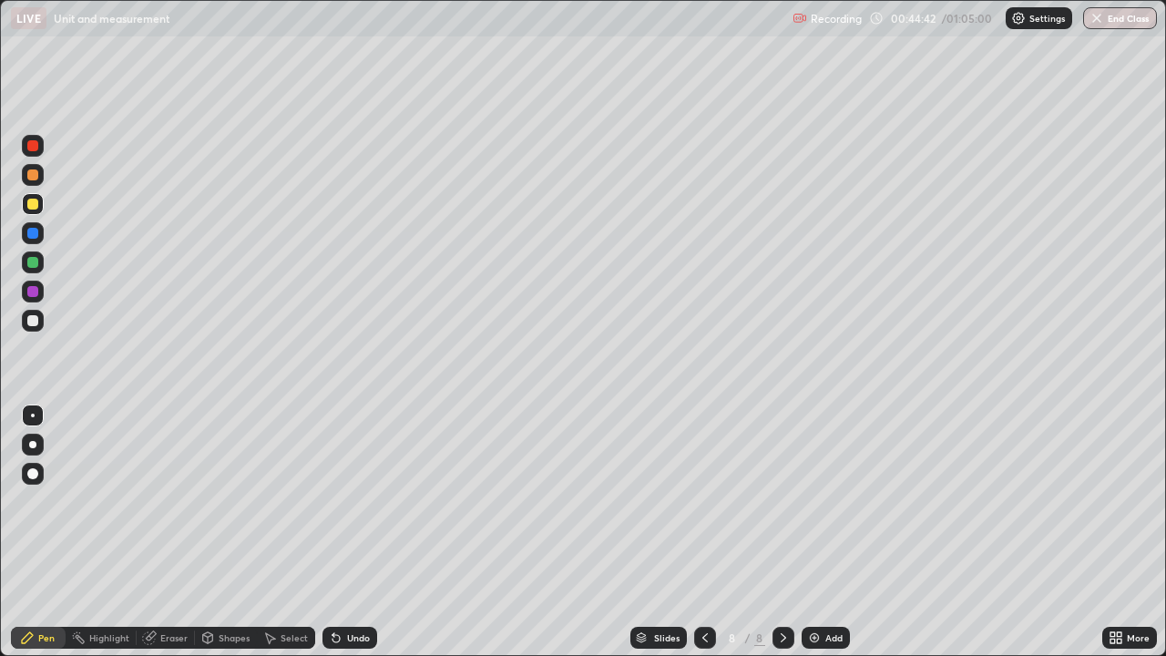
click at [348, 532] on div "Undo" at bounding box center [358, 637] width 23 height 9
click at [350, 532] on div "Undo" at bounding box center [358, 637] width 23 height 9
click at [350, 532] on div "Undo" at bounding box center [349, 638] width 55 height 22
click at [33, 318] on div at bounding box center [32, 320] width 11 height 11
click at [347, 532] on div "Undo" at bounding box center [358, 637] width 23 height 9
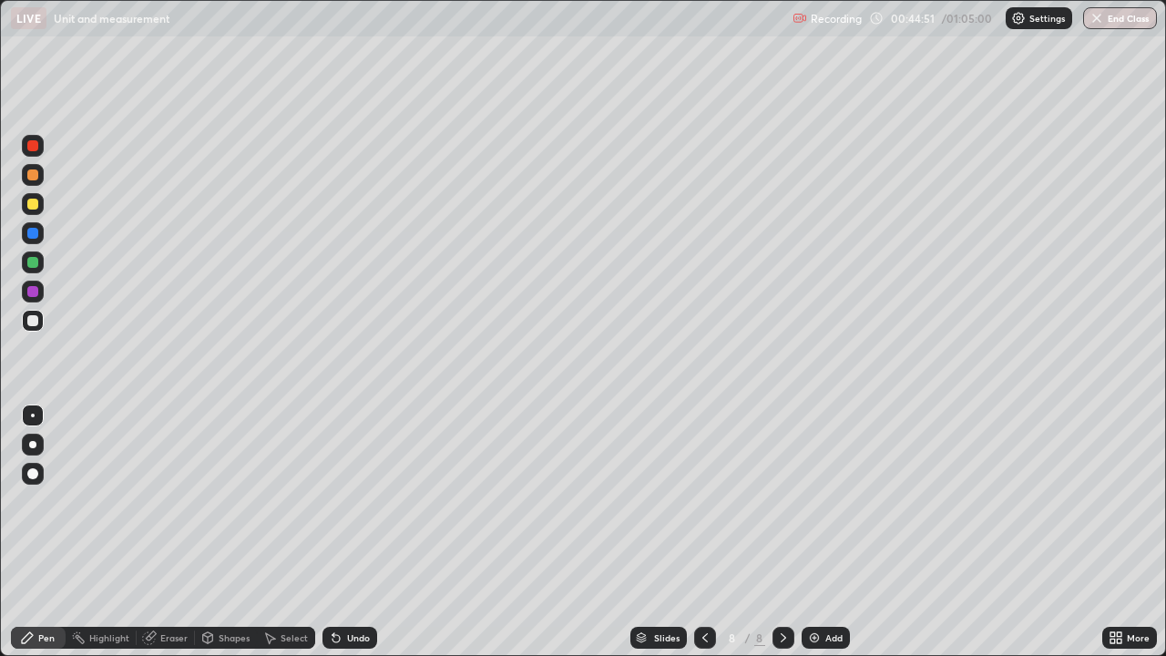
click at [347, 532] on div "Undo" at bounding box center [358, 637] width 23 height 9
click at [33, 209] on div at bounding box center [32, 204] width 11 height 11
click at [34, 328] on div at bounding box center [33, 321] width 22 height 22
click at [169, 532] on div "Eraser" at bounding box center [173, 637] width 27 height 9
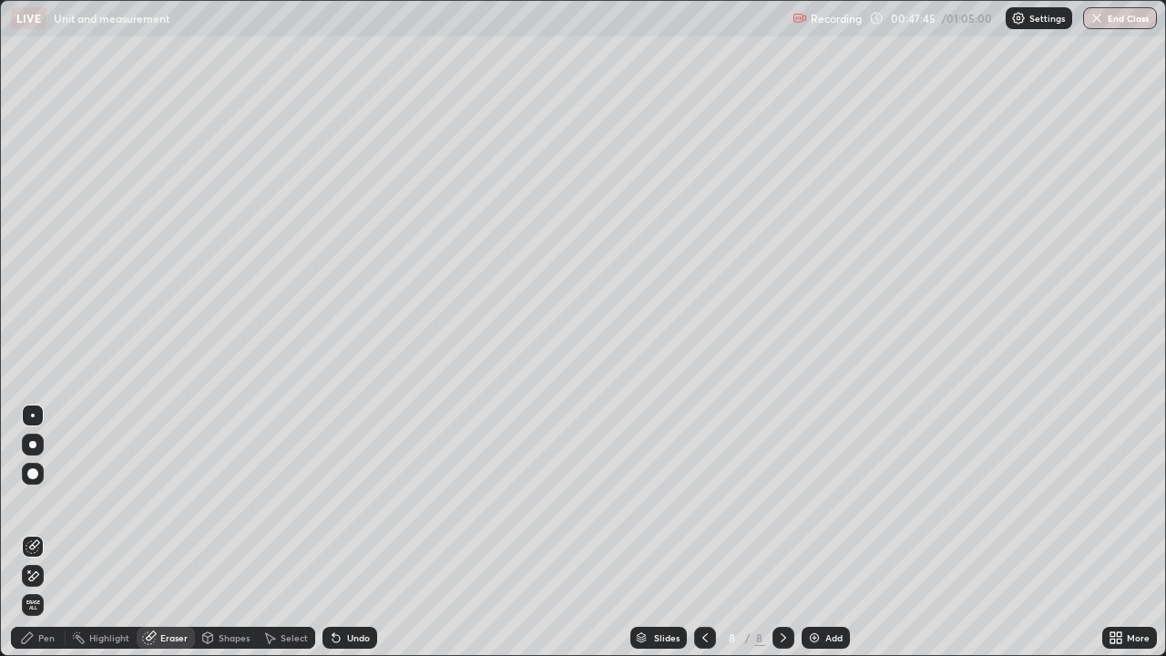
click at [45, 532] on div "Pen" at bounding box center [46, 637] width 16 height 9
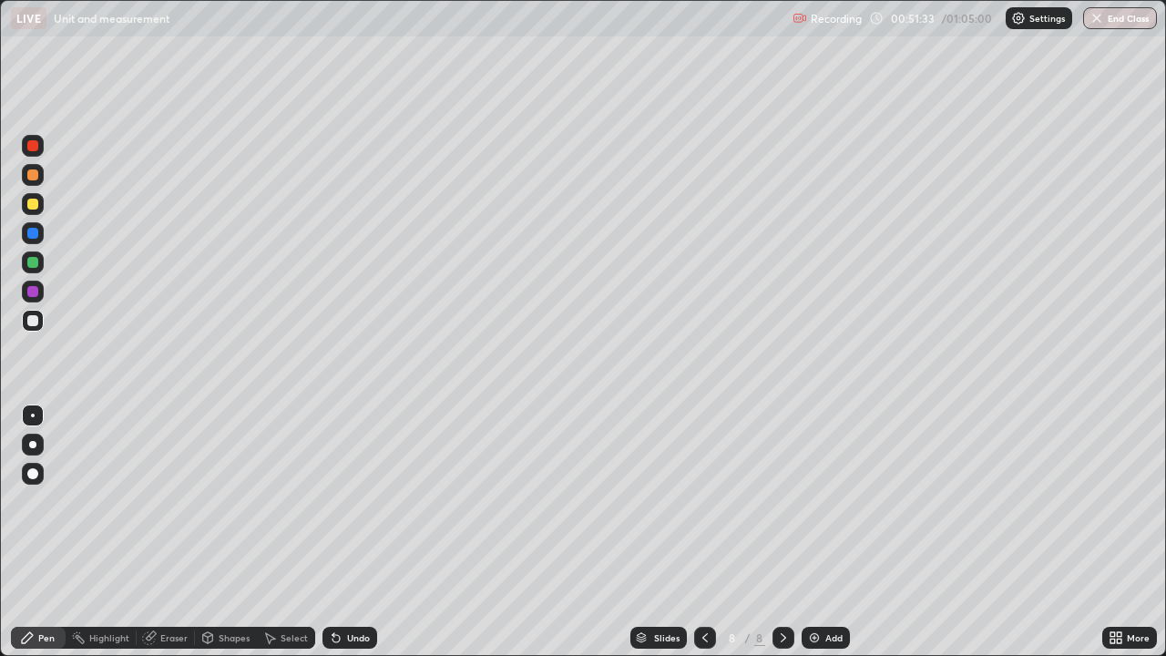
click at [829, 532] on div "Add" at bounding box center [833, 637] width 17 height 9
click at [350, 532] on div "Undo" at bounding box center [358, 637] width 23 height 9
click at [347, 532] on div "Undo" at bounding box center [349, 638] width 55 height 22
click at [1125, 14] on button "End Class" at bounding box center [1121, 18] width 72 height 22
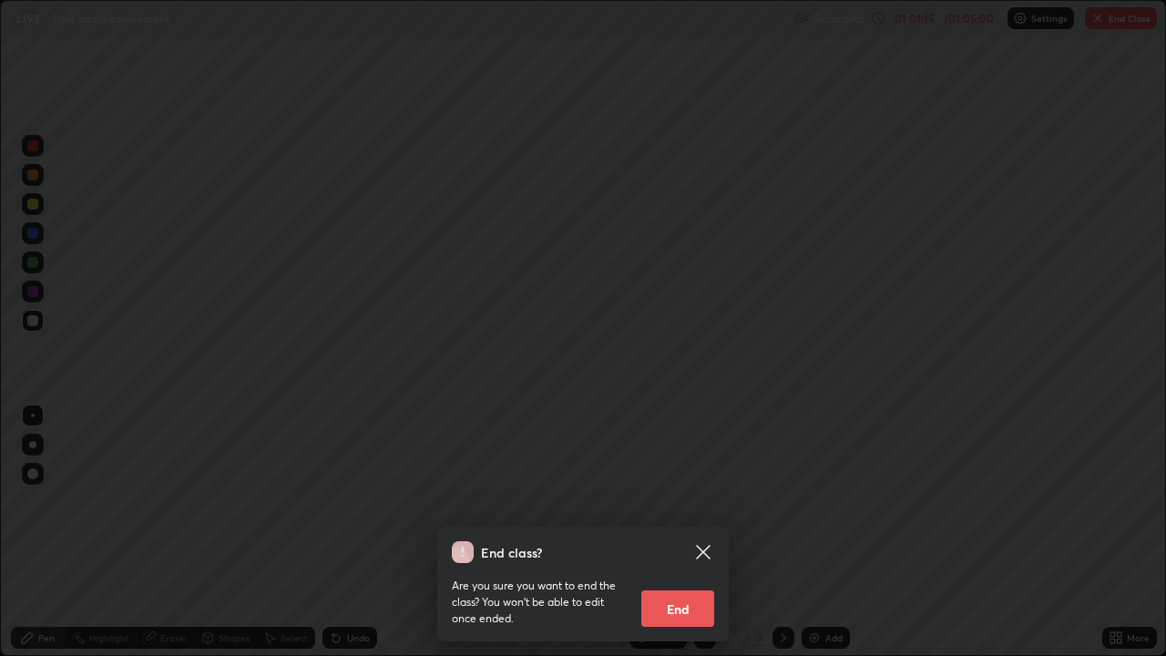
click at [696, 532] on button "End" at bounding box center [677, 608] width 73 height 36
